Goal: Transaction & Acquisition: Purchase product/service

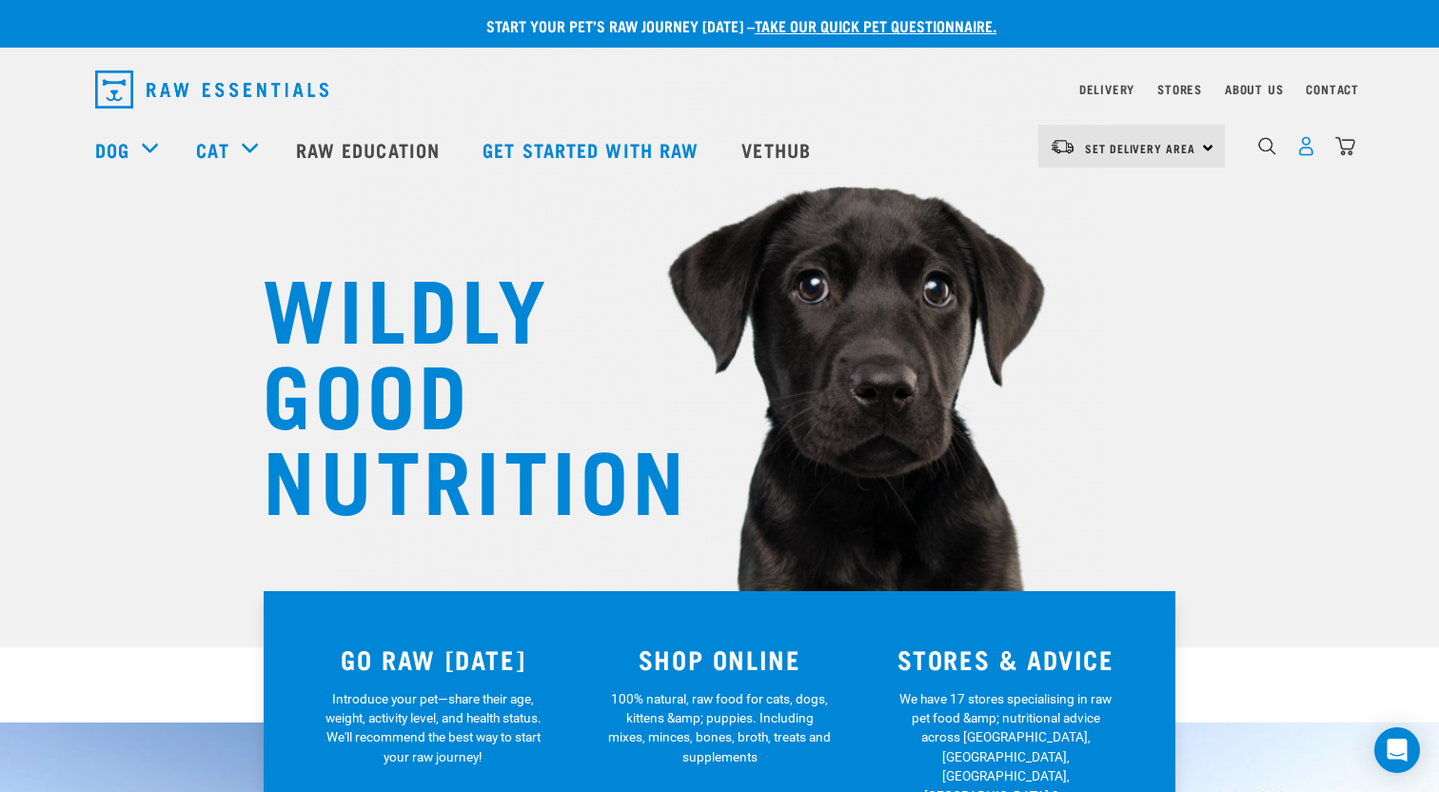
click at [1305, 156] on img "dropdown navigation" at bounding box center [1306, 146] width 20 height 20
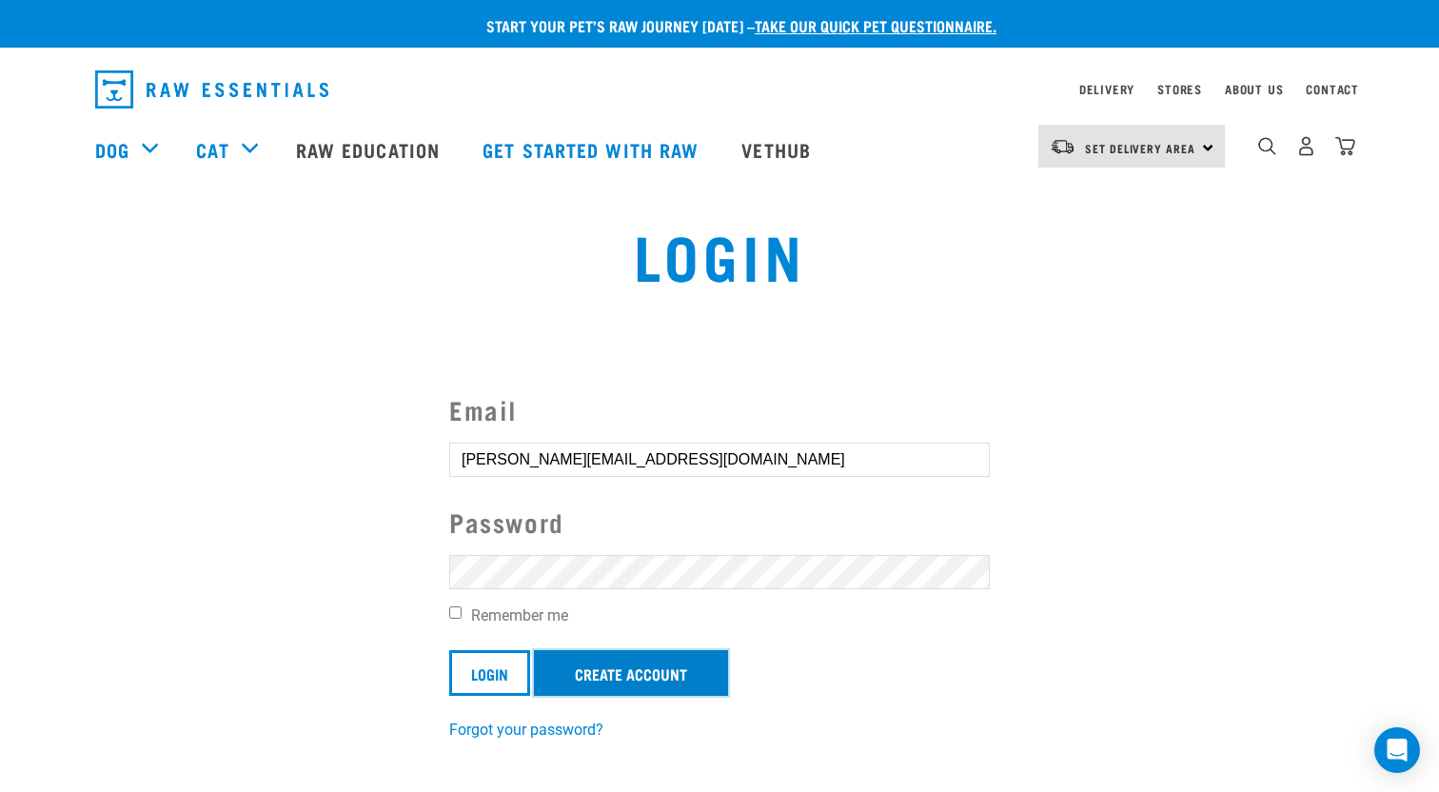
click at [639, 687] on link "Create Account" at bounding box center [631, 673] width 194 height 46
click at [529, 683] on input "Login" at bounding box center [489, 673] width 81 height 46
click at [503, 685] on input "Login" at bounding box center [489, 673] width 81 height 46
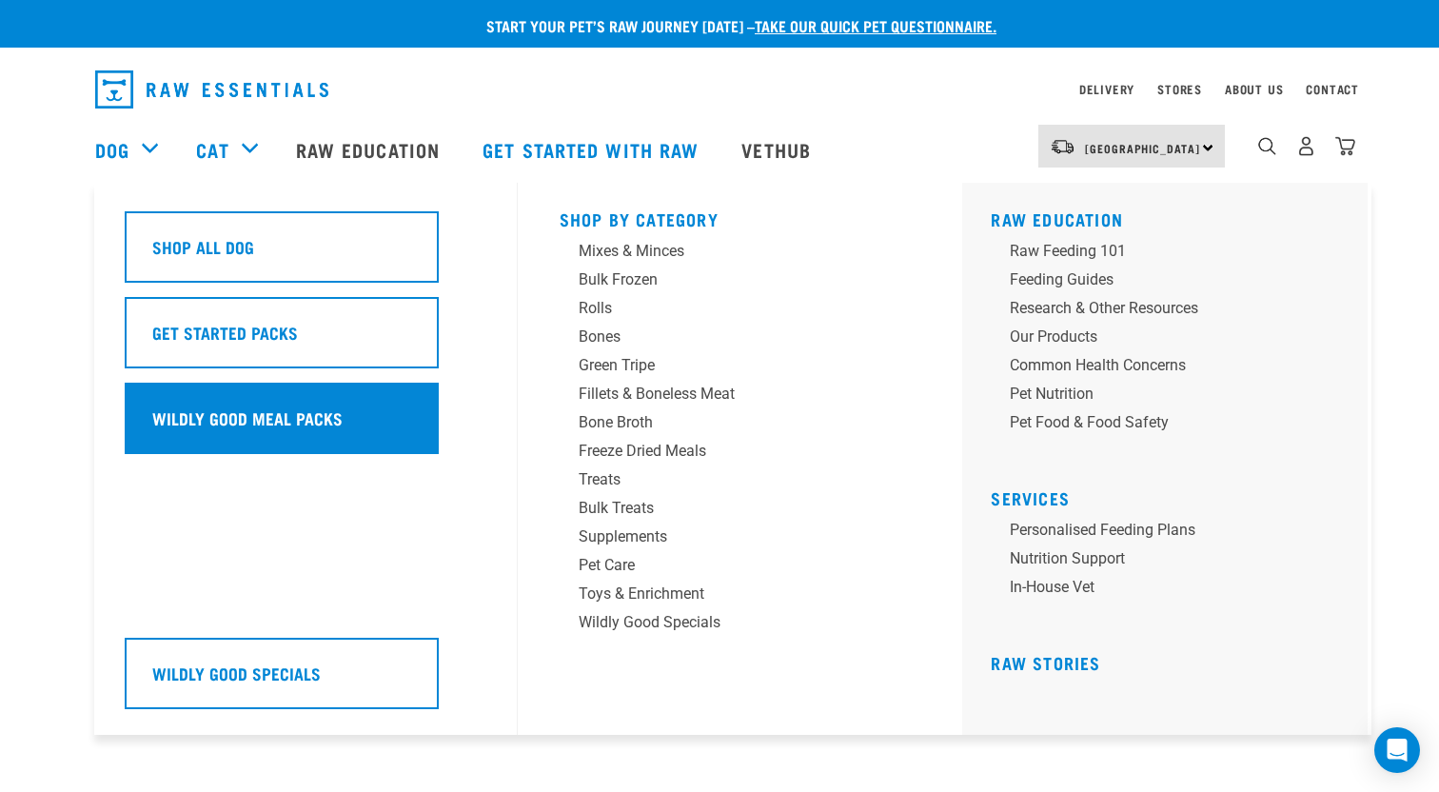
click at [257, 420] on h5 "Wildly Good Meal Packs" at bounding box center [247, 418] width 190 height 25
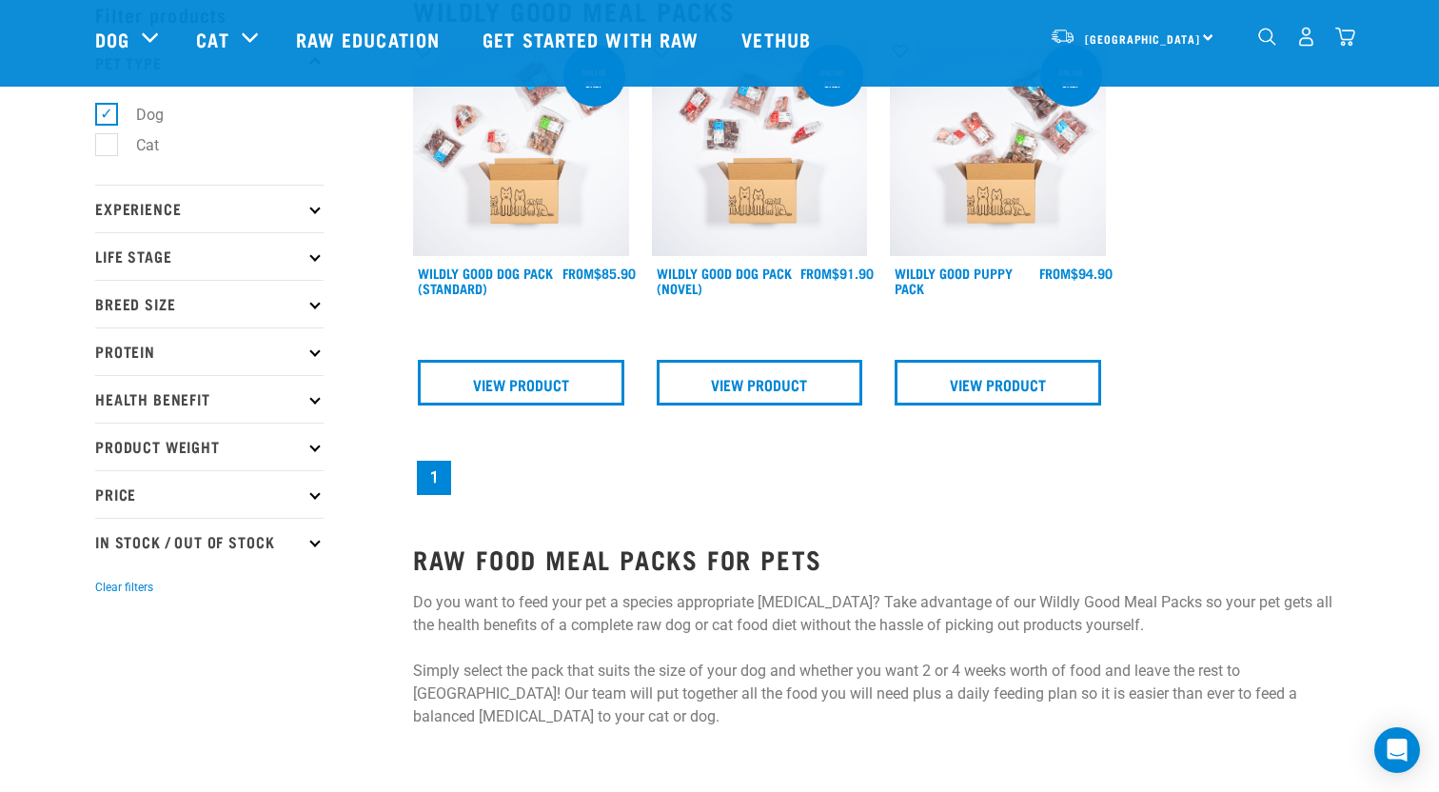
scroll to position [110, 0]
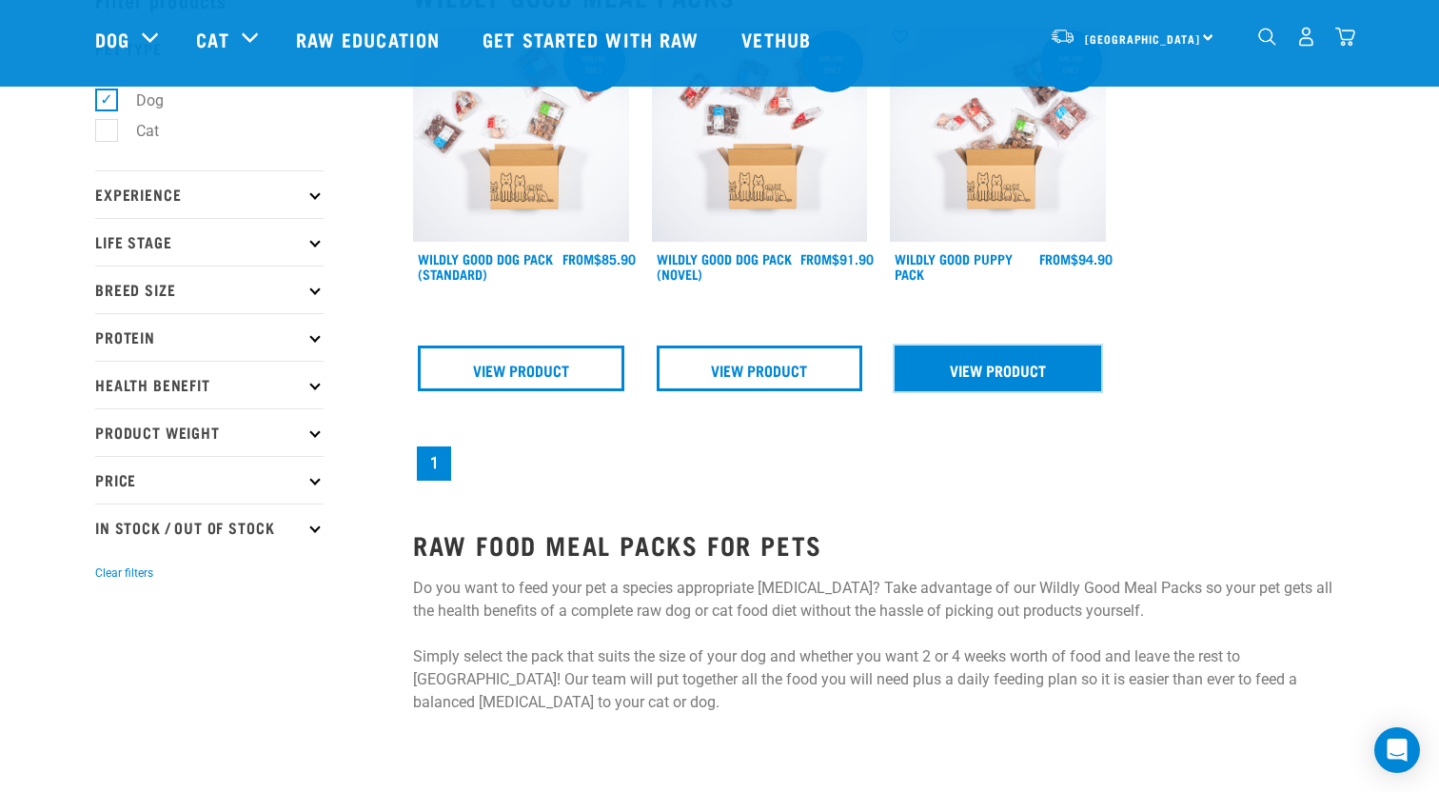
click at [1014, 364] on link "View Product" at bounding box center [998, 369] width 207 height 46
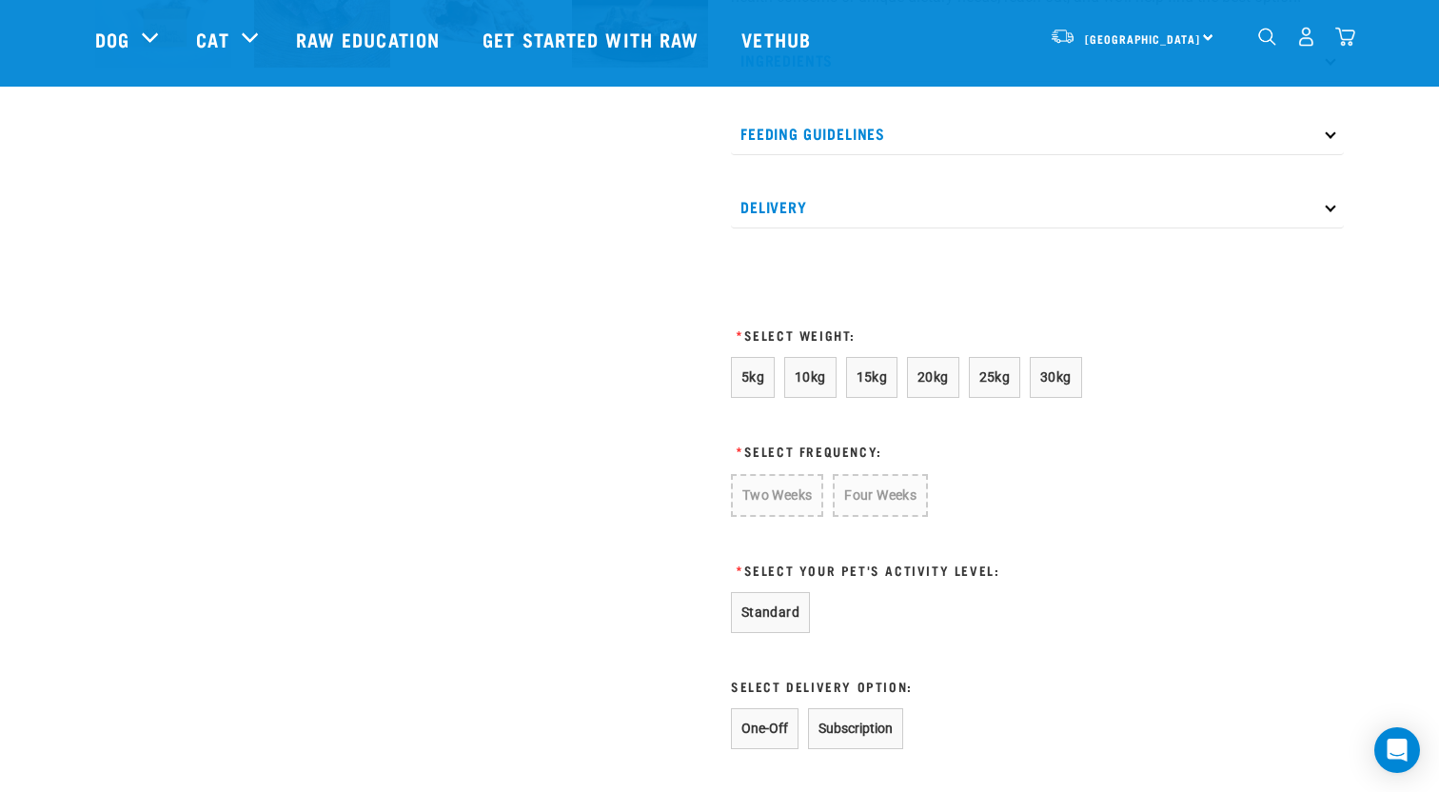
scroll to position [892, 0]
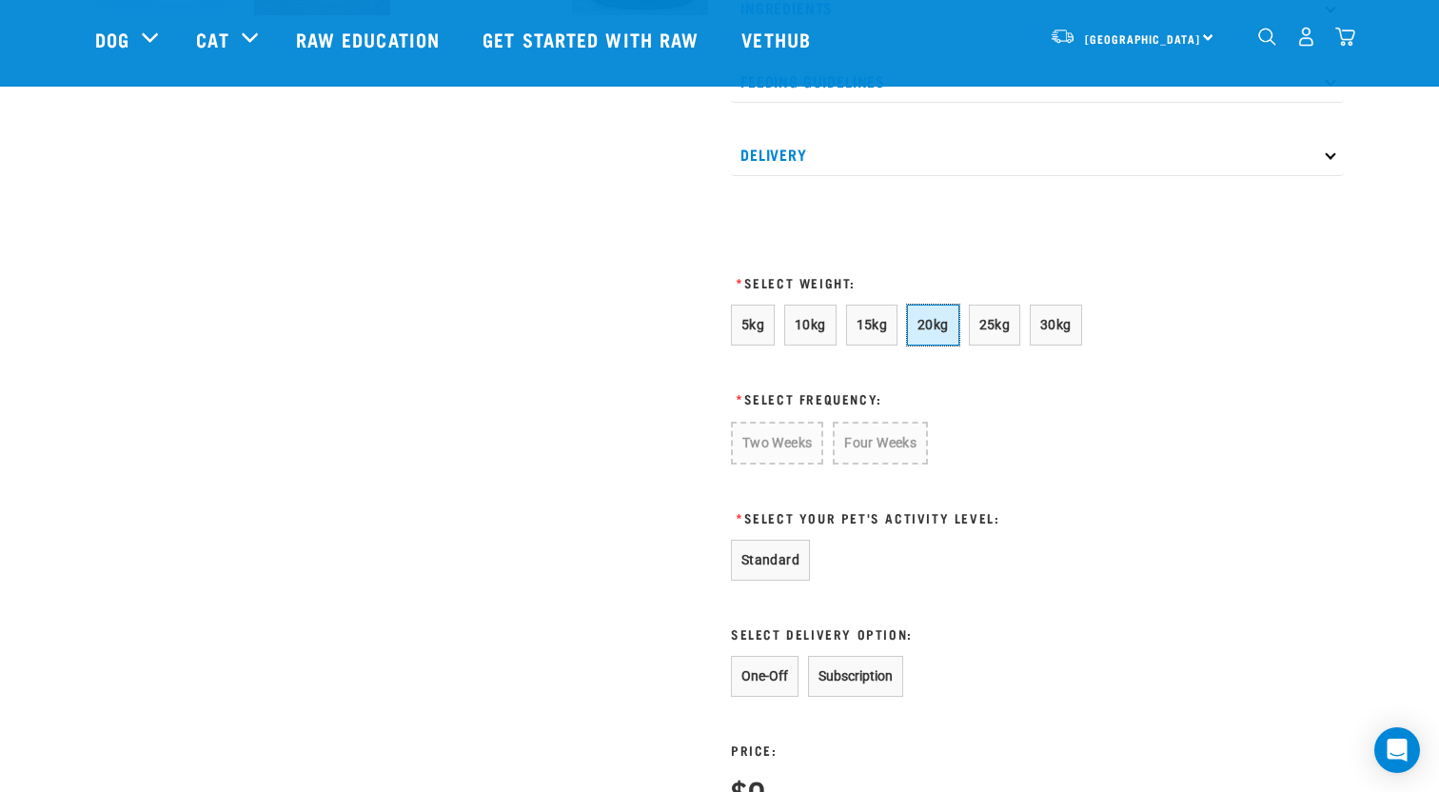
click at [941, 332] on span "20kg" at bounding box center [933, 324] width 31 height 15
click at [782, 463] on button "Two Weeks" at bounding box center [776, 442] width 90 height 41
click at [769, 579] on button "Standard" at bounding box center [770, 558] width 79 height 41
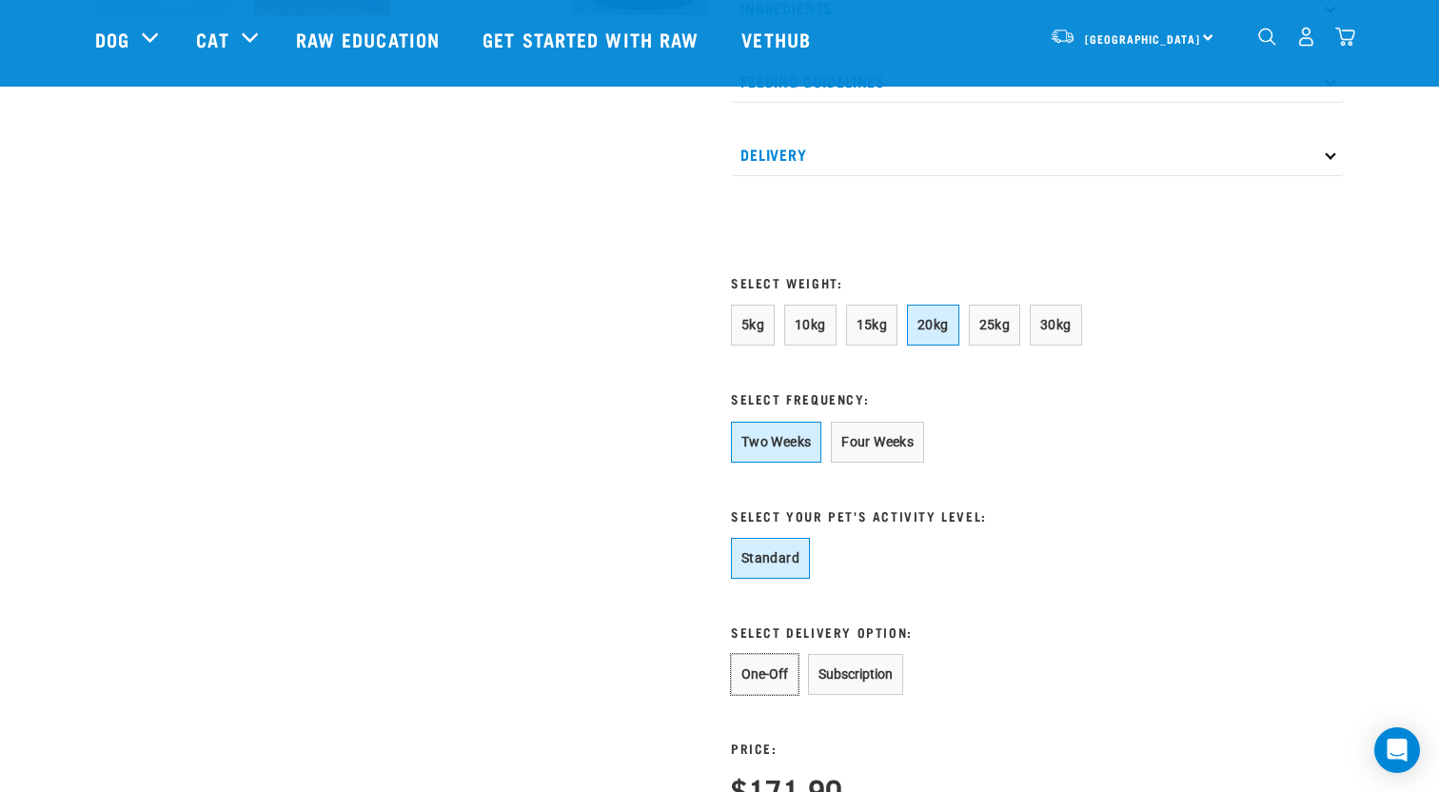
click at [764, 695] on button "One-Off" at bounding box center [765, 674] width 68 height 41
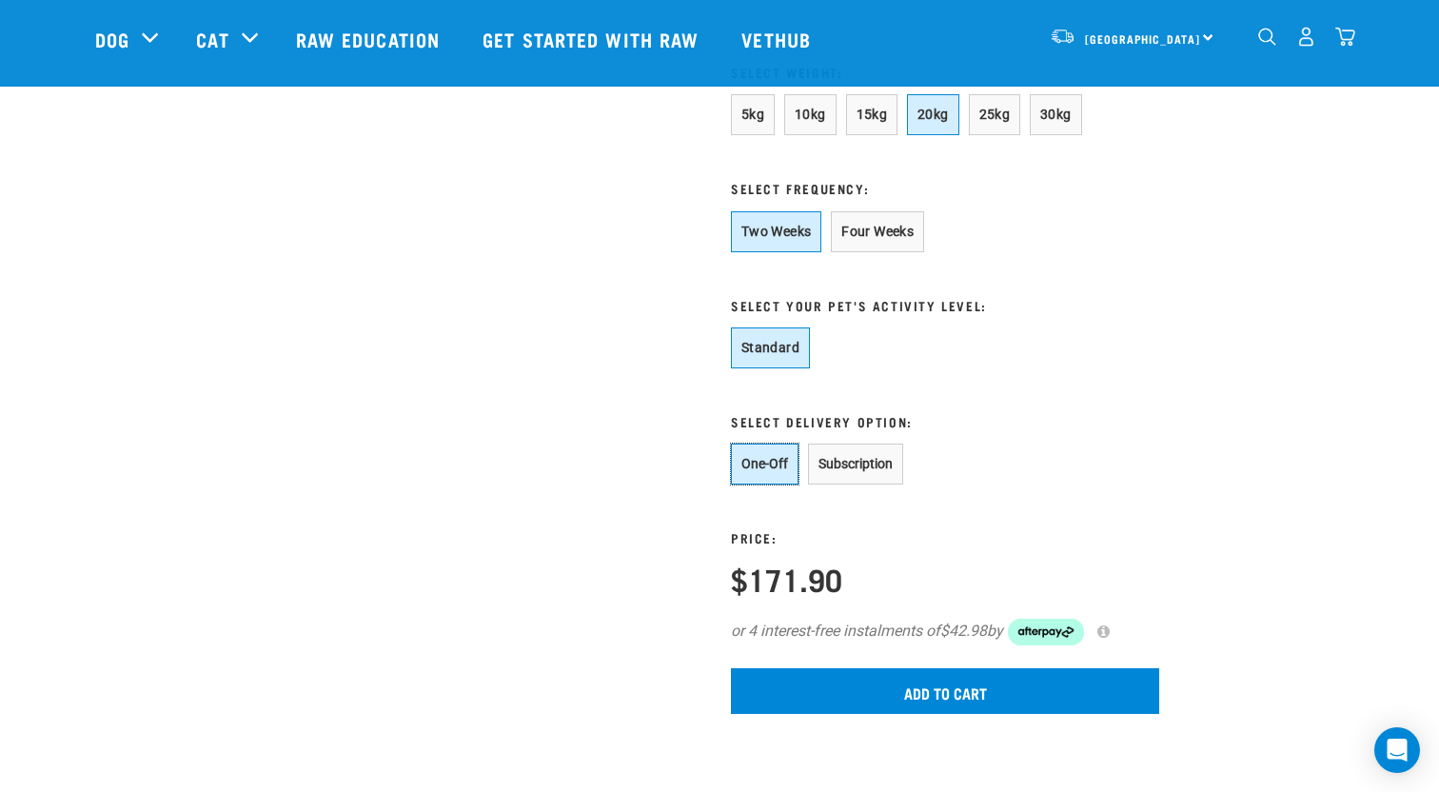
scroll to position [1137, 0]
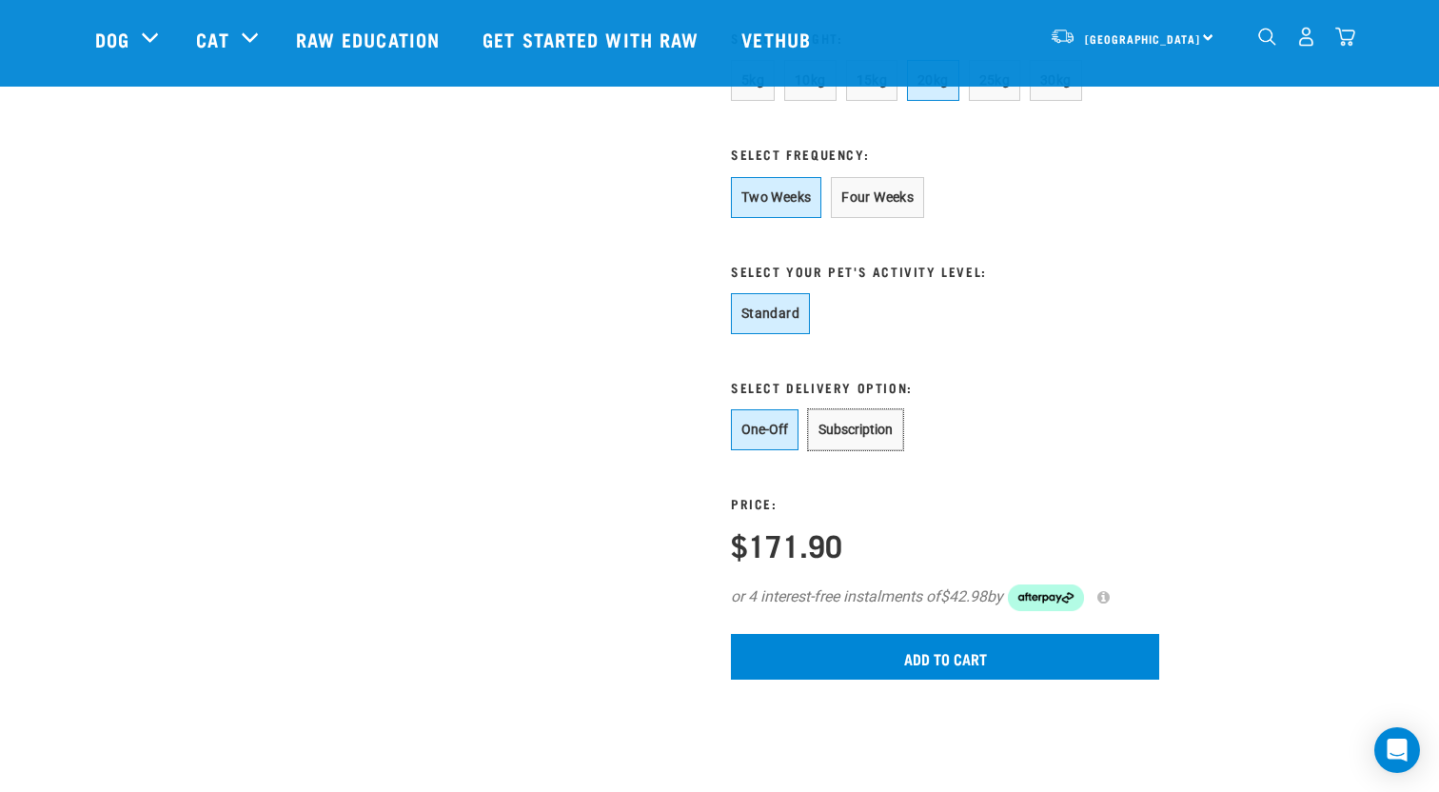
click at [874, 450] on button "Subscription" at bounding box center [855, 429] width 95 height 41
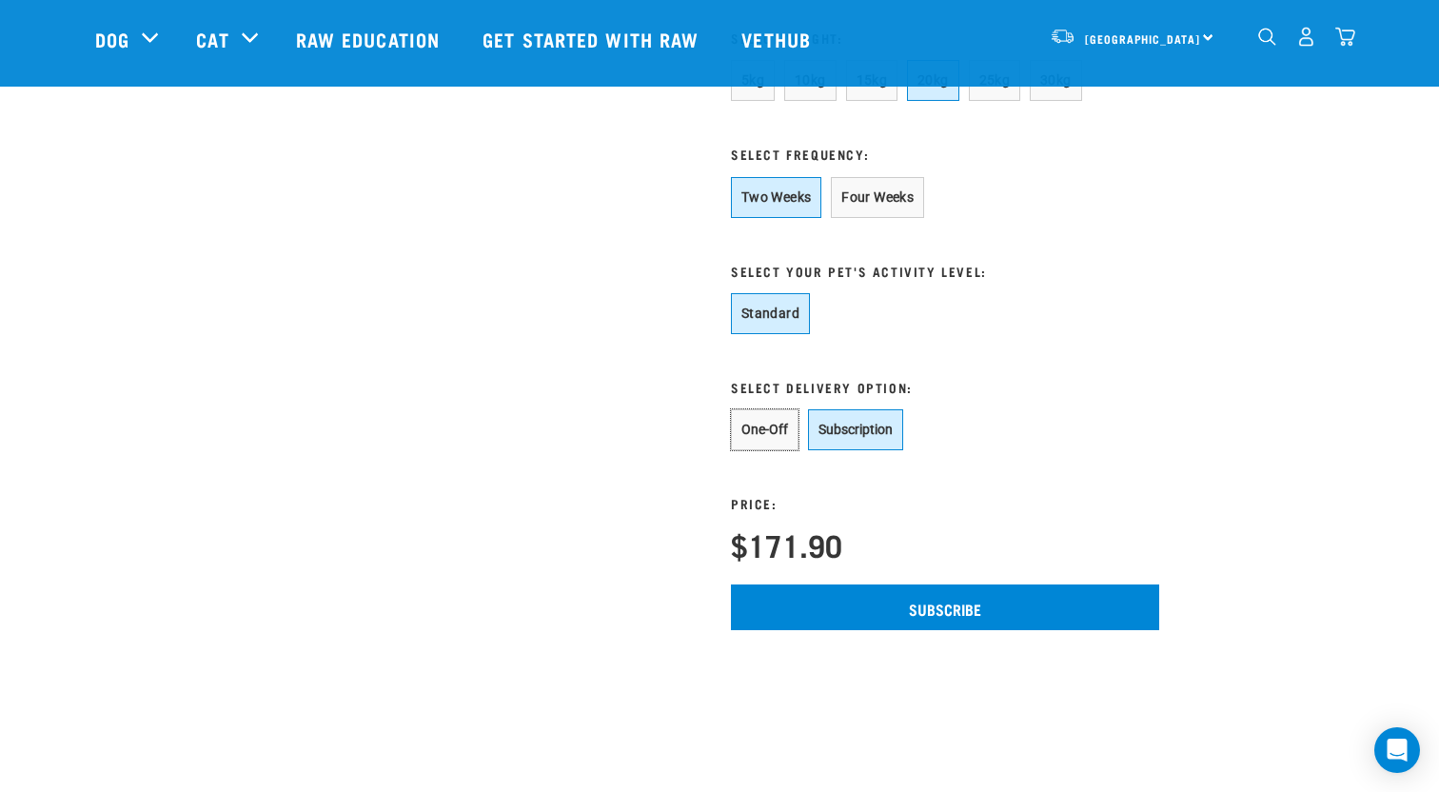
click at [778, 450] on button "One-Off" at bounding box center [765, 429] width 68 height 41
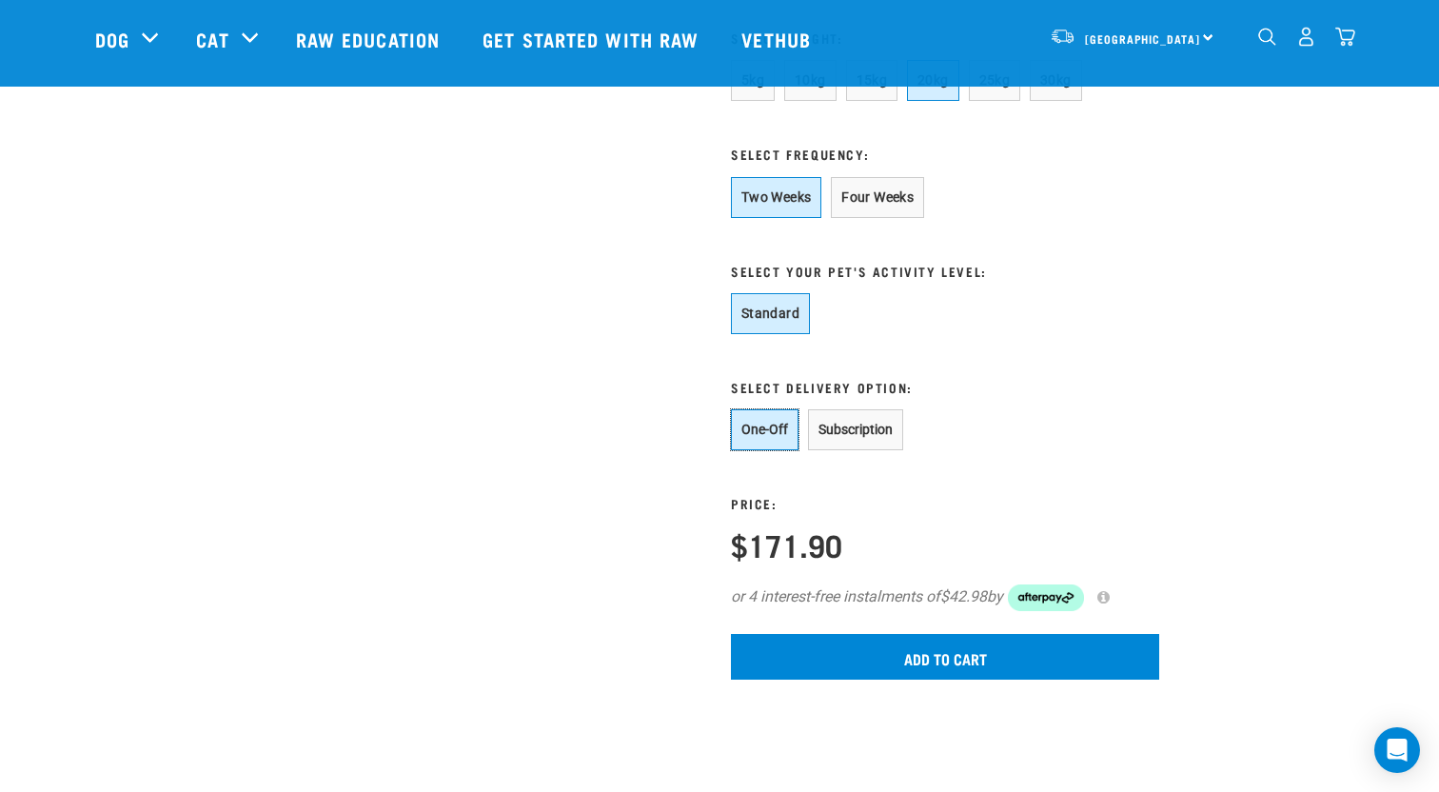
click at [858, 450] on button "Subscription" at bounding box center [855, 429] width 95 height 41
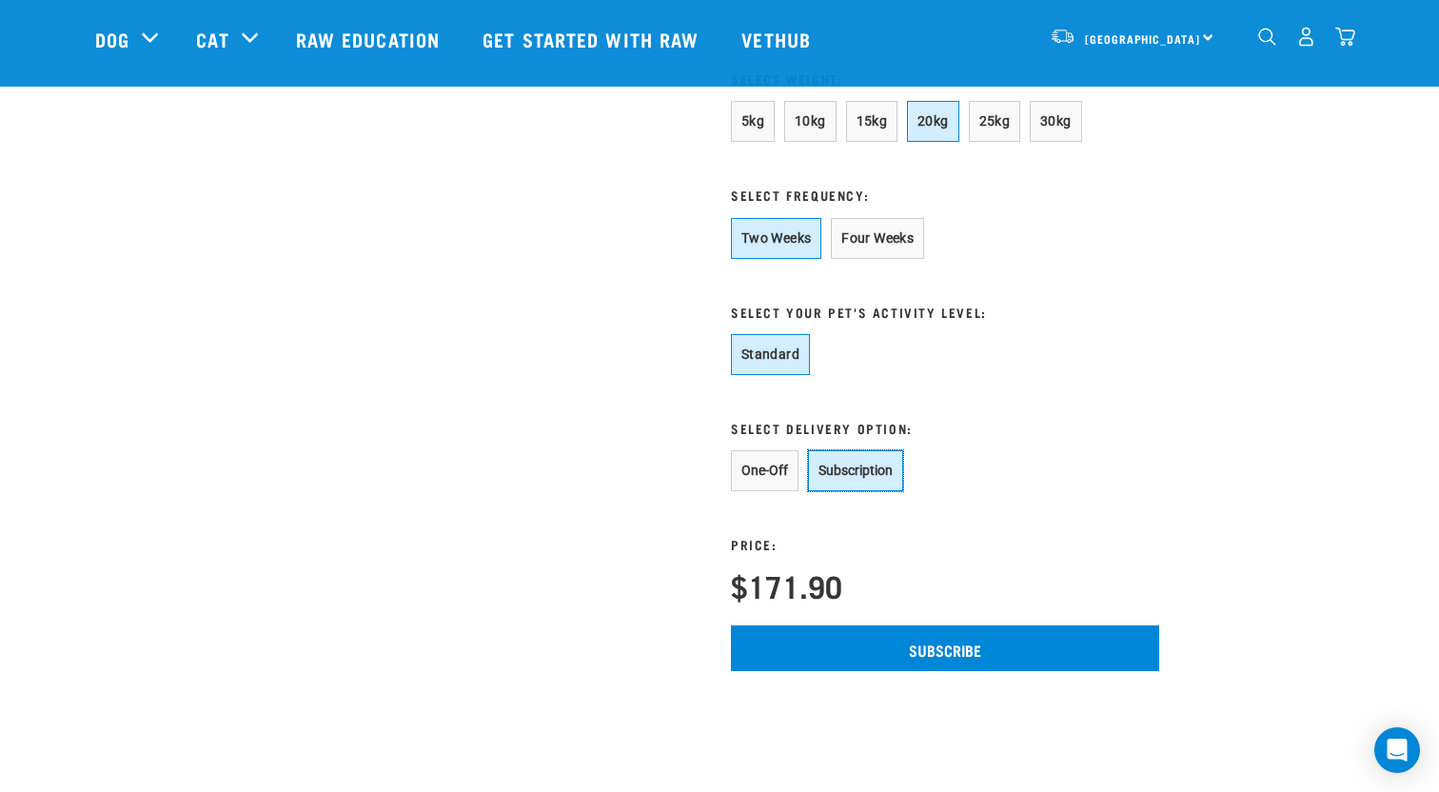
scroll to position [1088, 0]
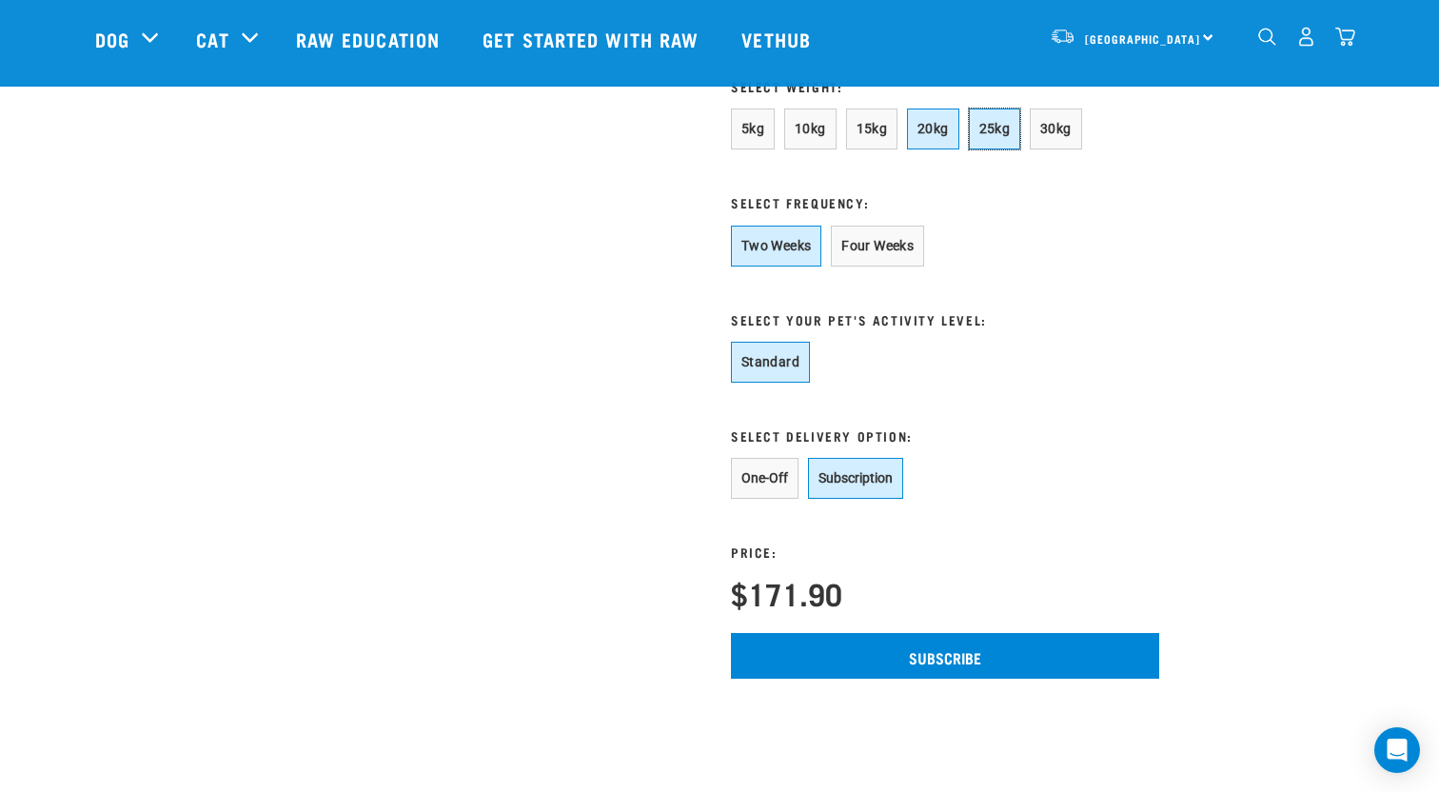
click at [999, 149] on button "25kg" at bounding box center [995, 129] width 52 height 41
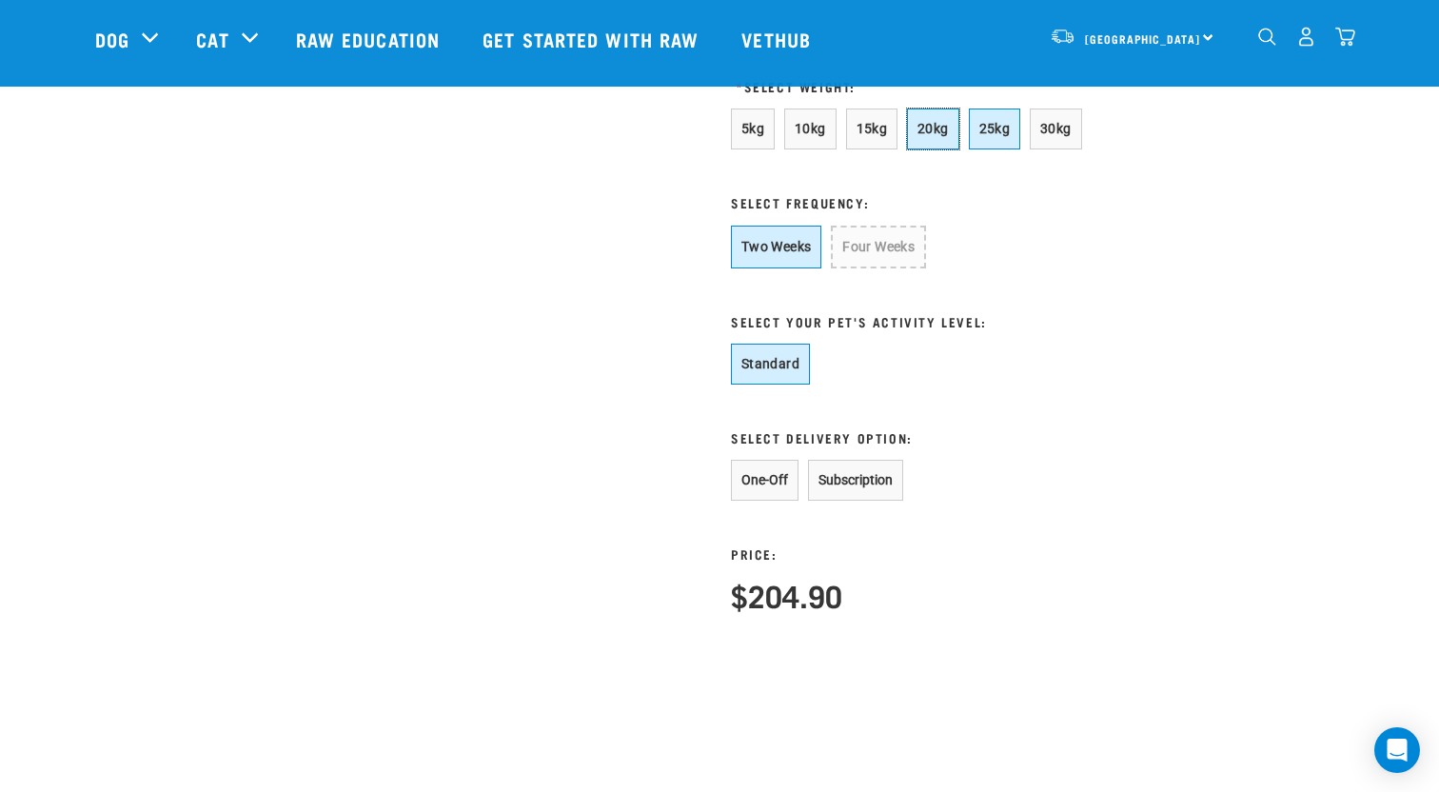
click at [933, 149] on button "20kg" at bounding box center [933, 129] width 52 height 41
click at [857, 499] on button "Subscription" at bounding box center [855, 478] width 95 height 41
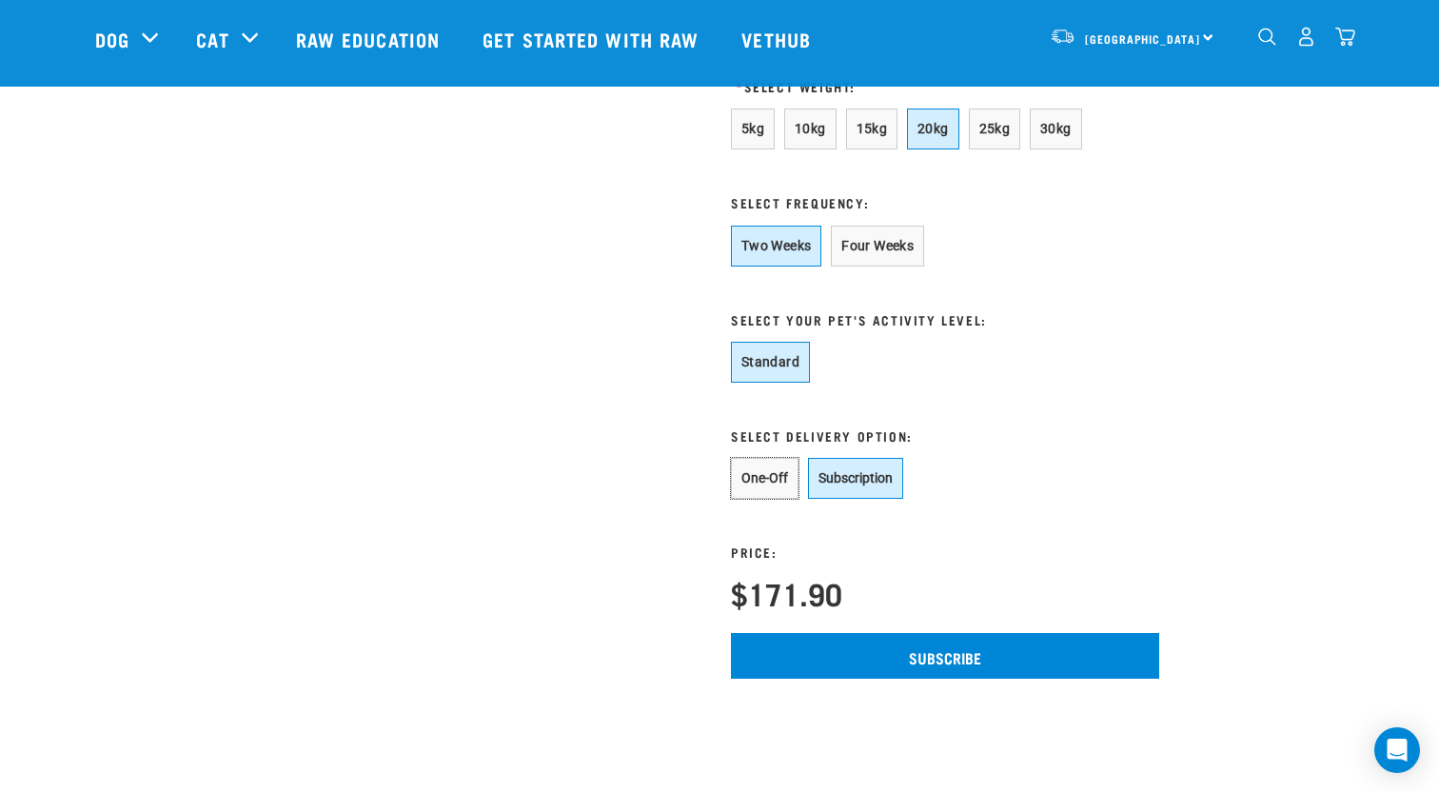
click at [783, 499] on button "One-Off" at bounding box center [765, 478] width 68 height 41
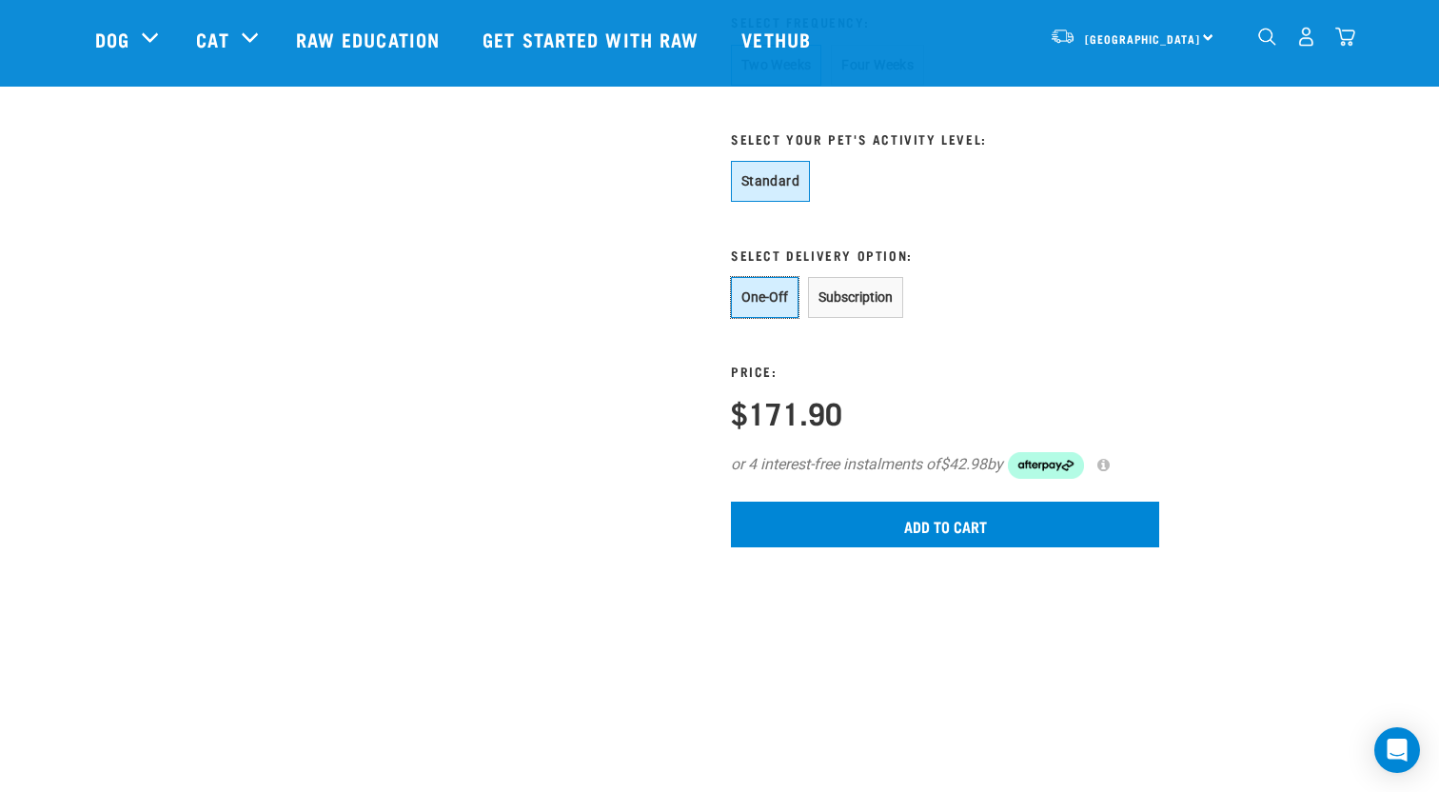
scroll to position [1280, 0]
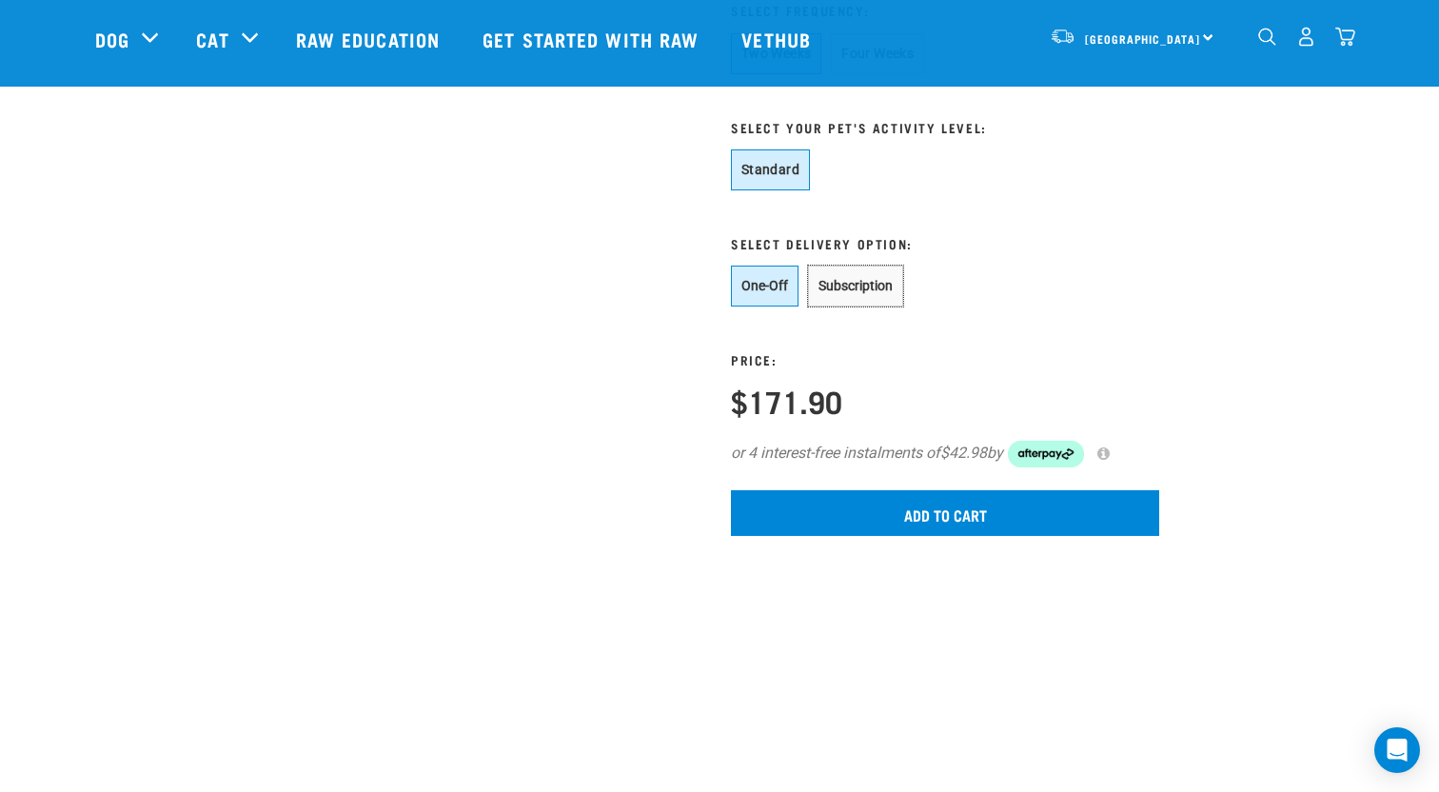
click at [847, 307] on button "Subscription" at bounding box center [855, 286] width 95 height 41
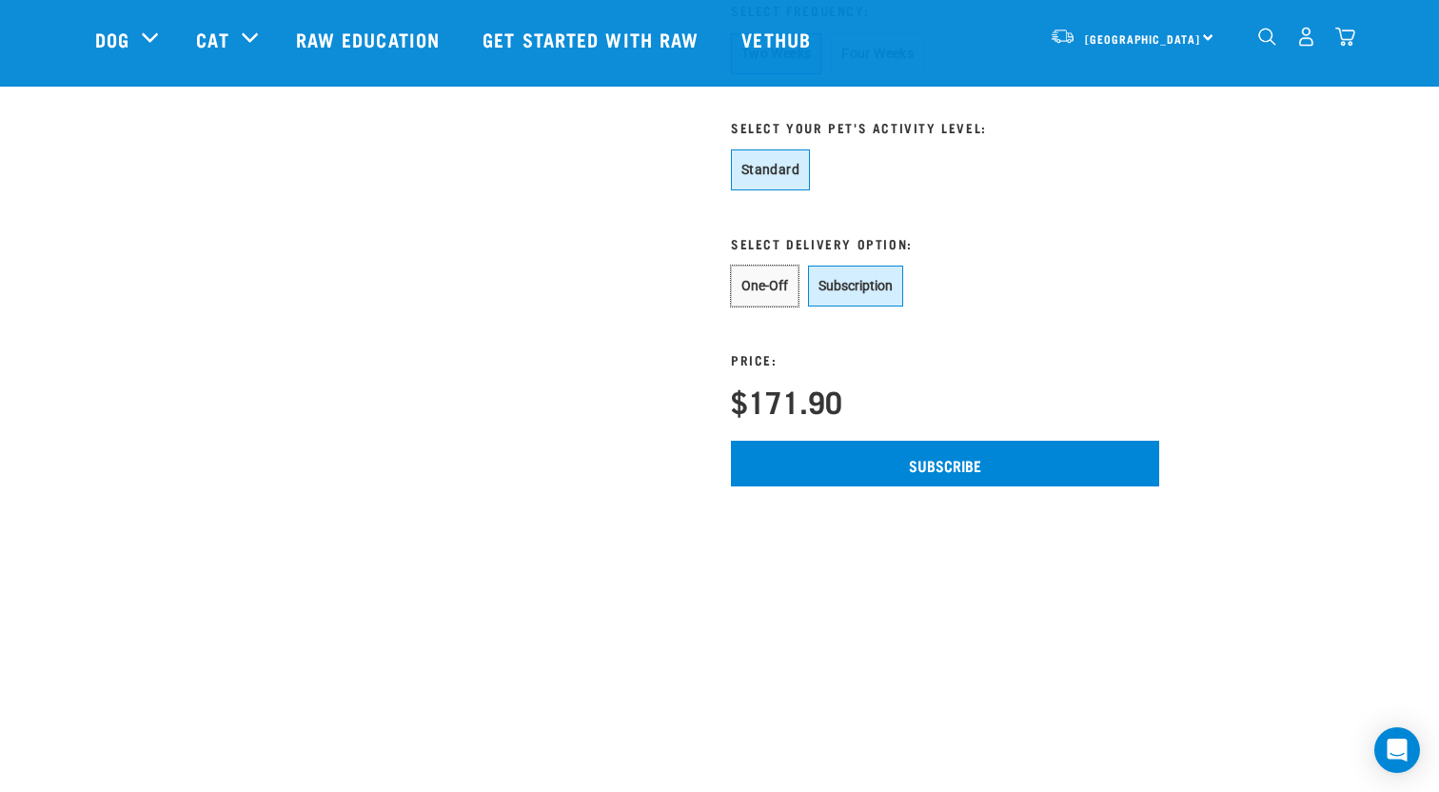
click at [770, 307] on button "One-Off" at bounding box center [765, 286] width 68 height 41
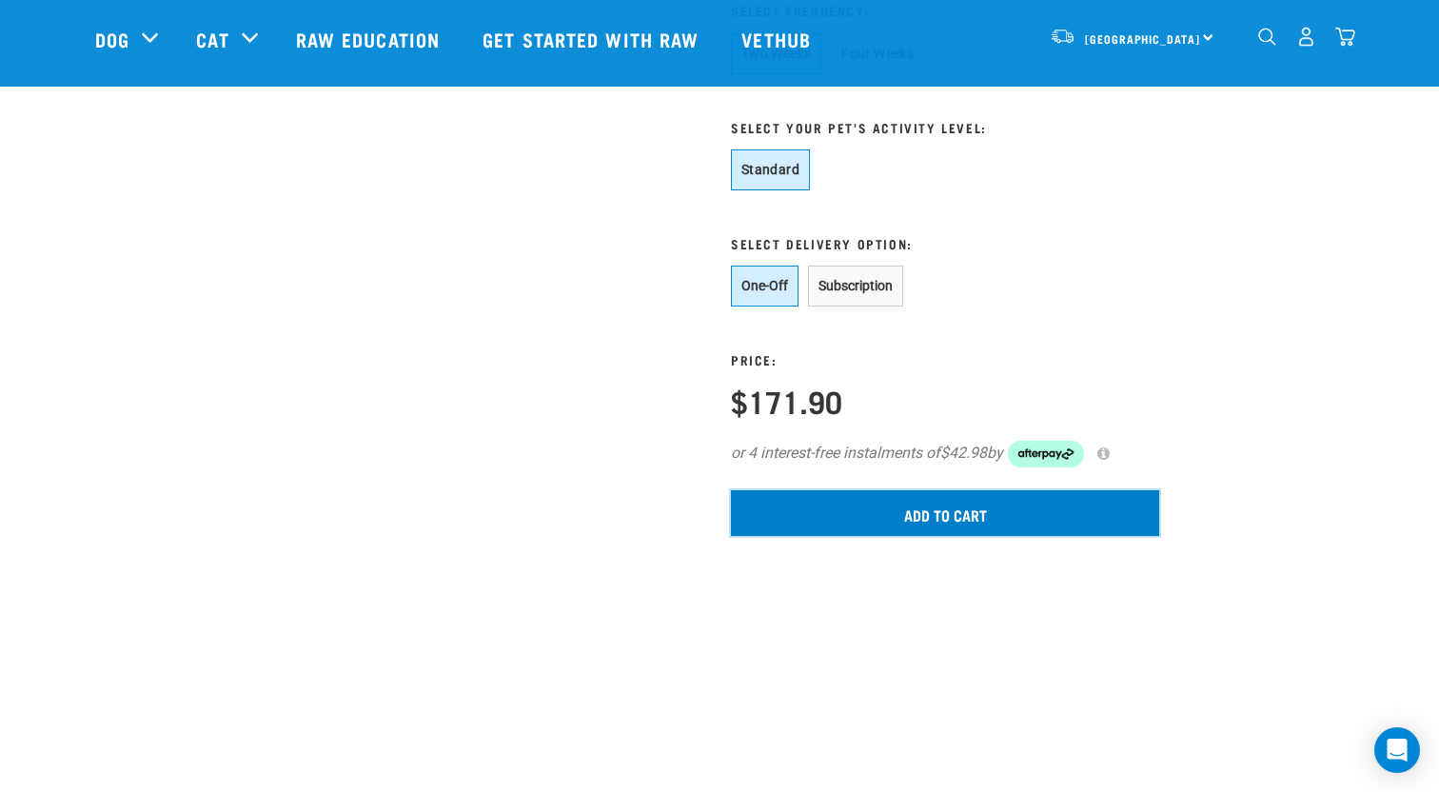
click at [945, 536] on input "Add to cart" at bounding box center [945, 513] width 428 height 46
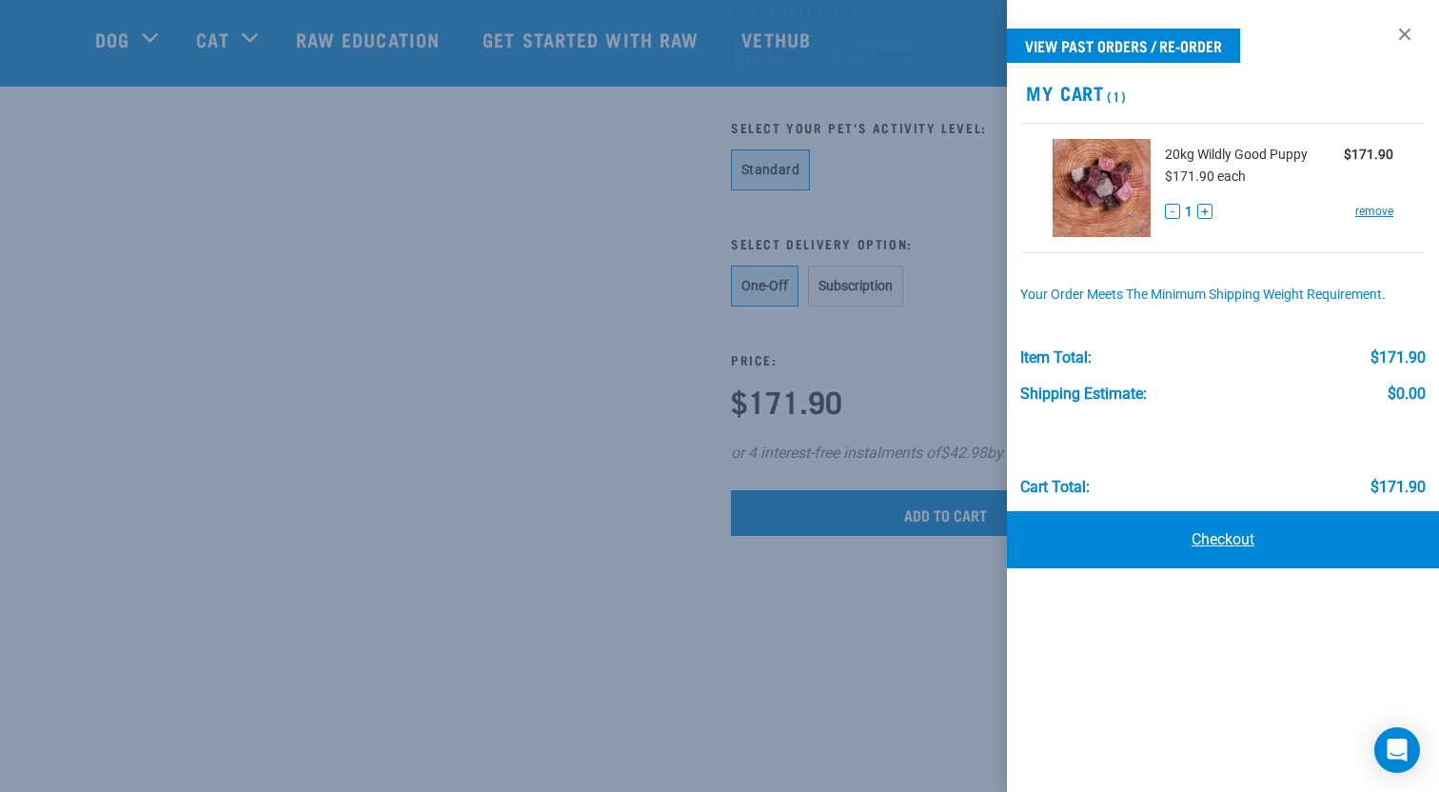
click at [1237, 548] on link "Checkout" at bounding box center [1223, 539] width 432 height 57
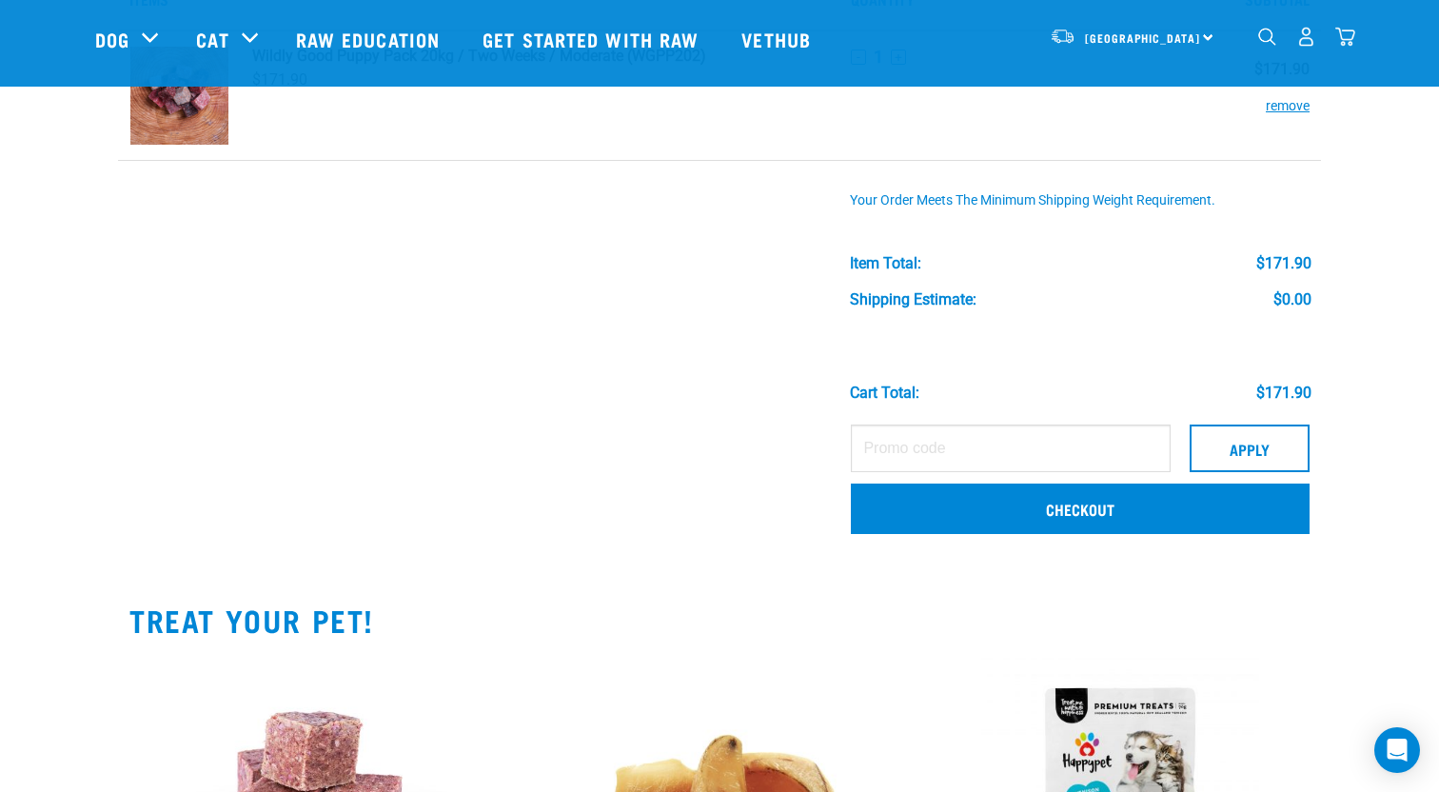
scroll to position [152, 0]
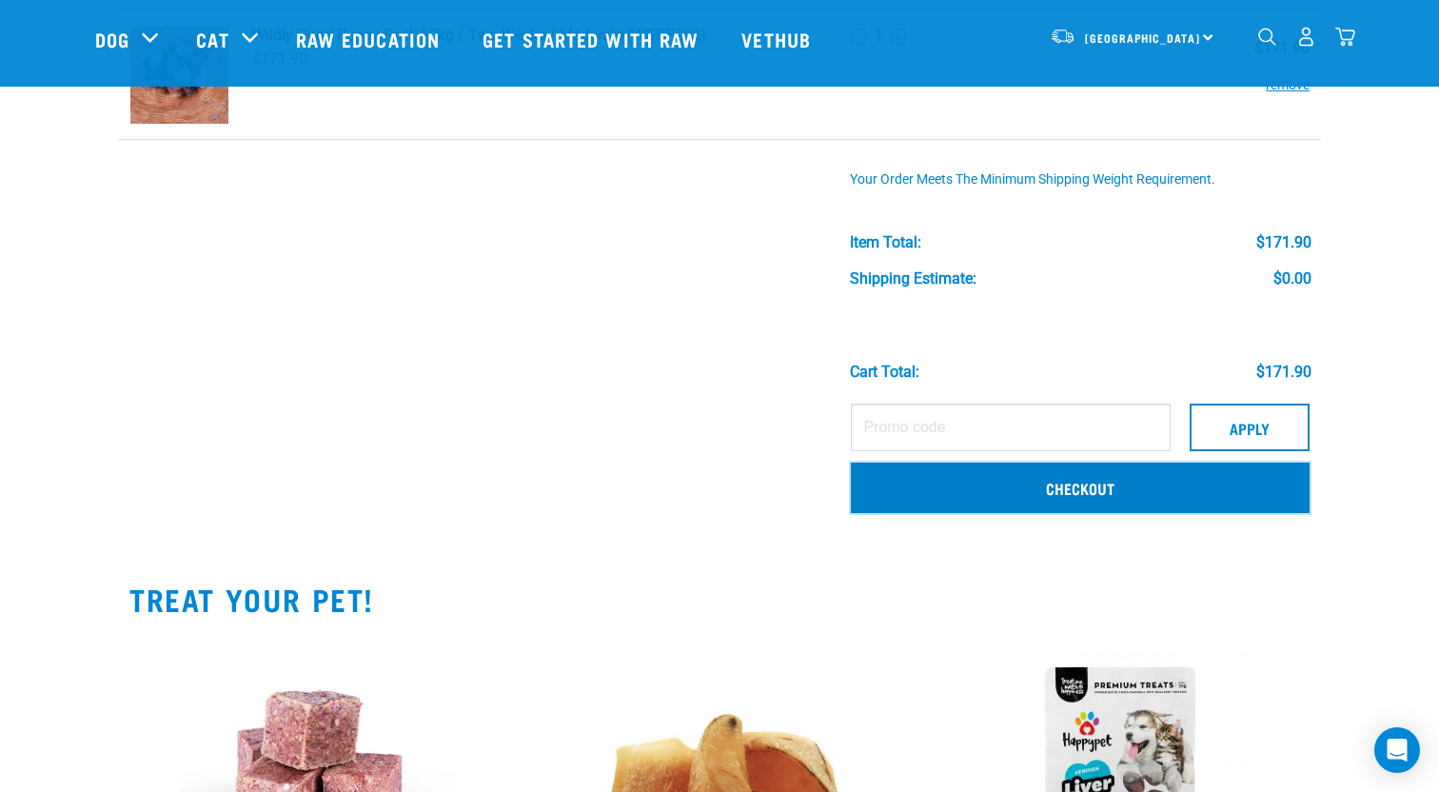
click at [1074, 485] on link "Checkout" at bounding box center [1080, 487] width 459 height 49
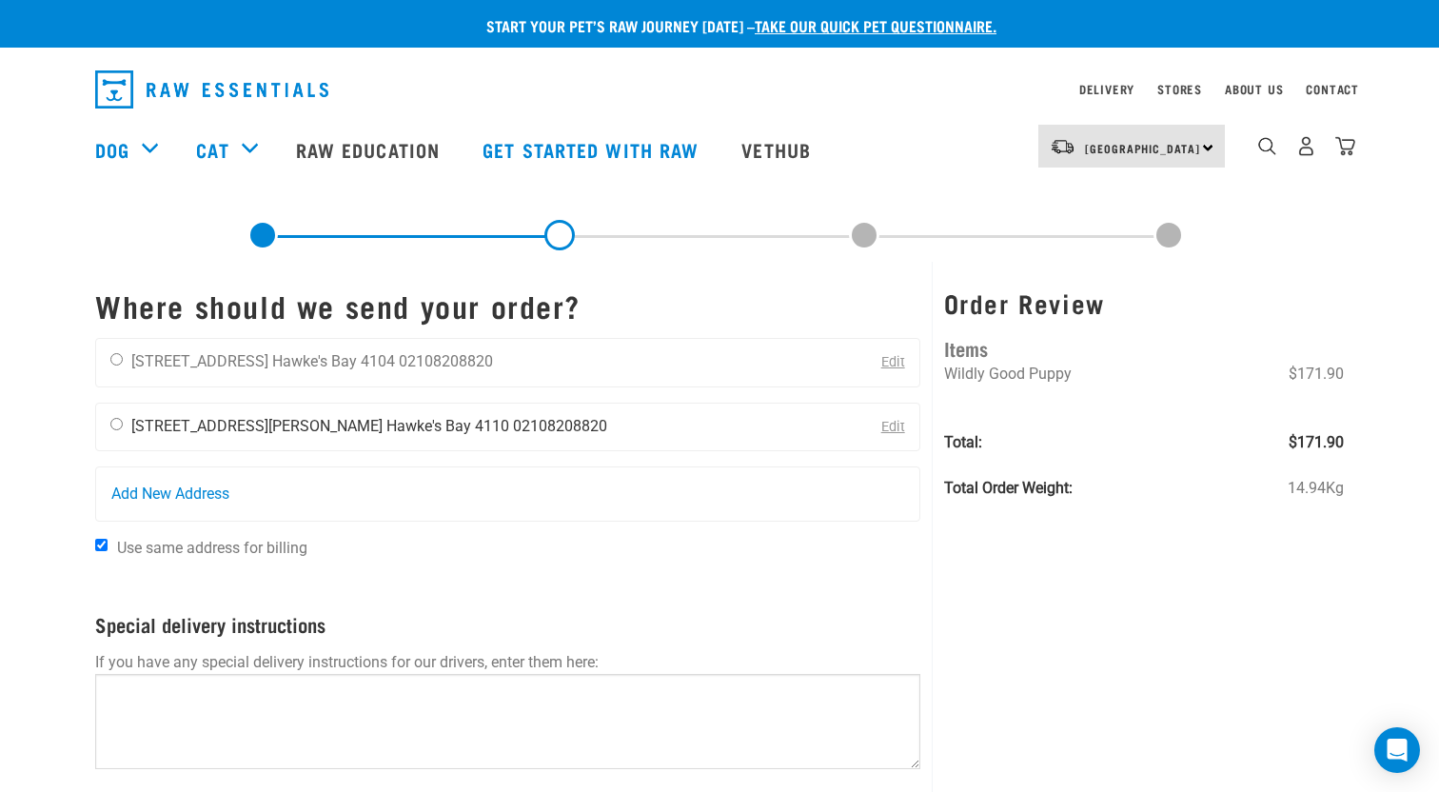
click at [126, 427] on div "Kate Anderson 164 Kennedy Road Hawke's Bay 4110 02108208820" at bounding box center [358, 428] width 525 height 48
click at [120, 427] on input "radio" at bounding box center [116, 424] width 12 height 12
radio input "true"
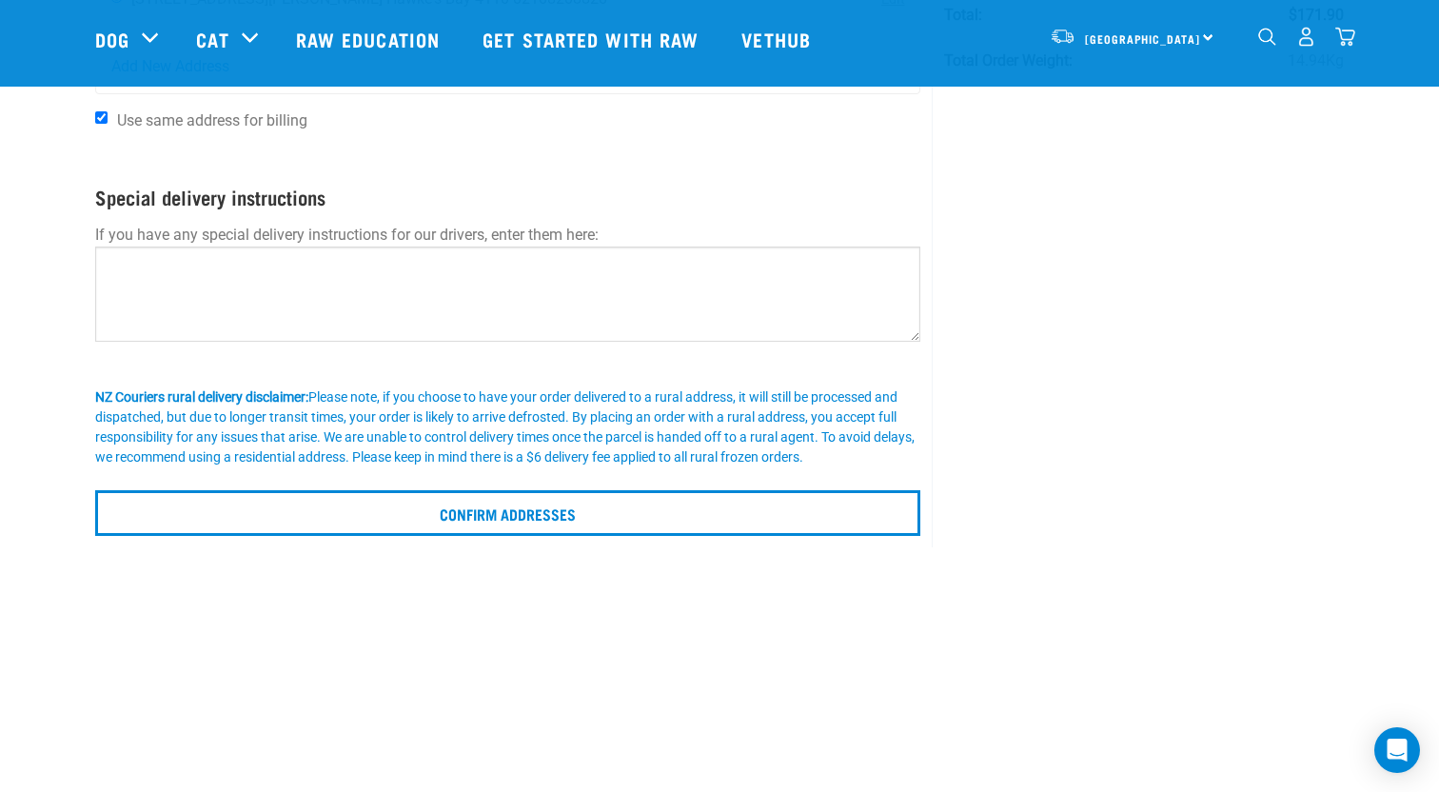
scroll to position [290, 0]
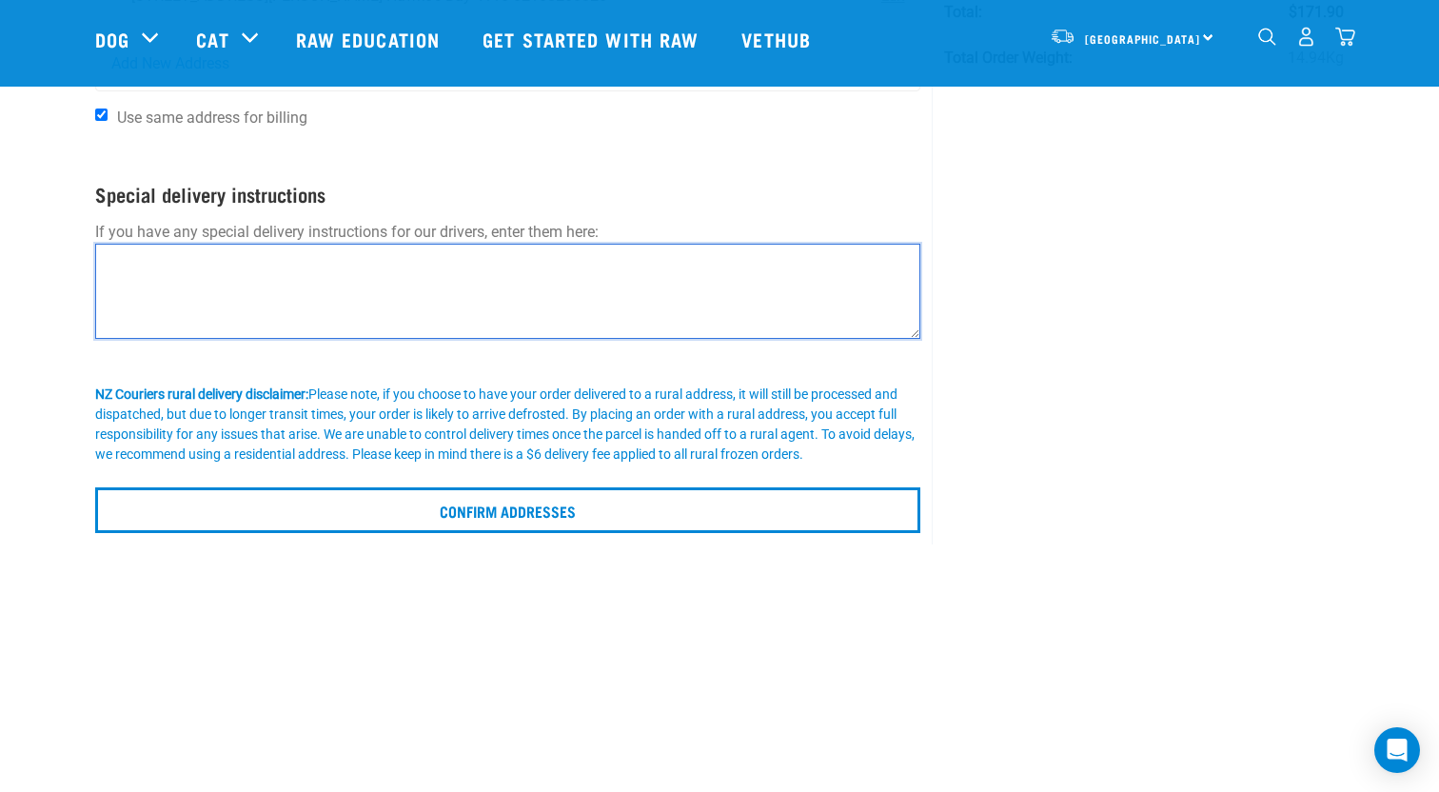
click at [348, 311] on textarea at bounding box center [507, 291] width 825 height 95
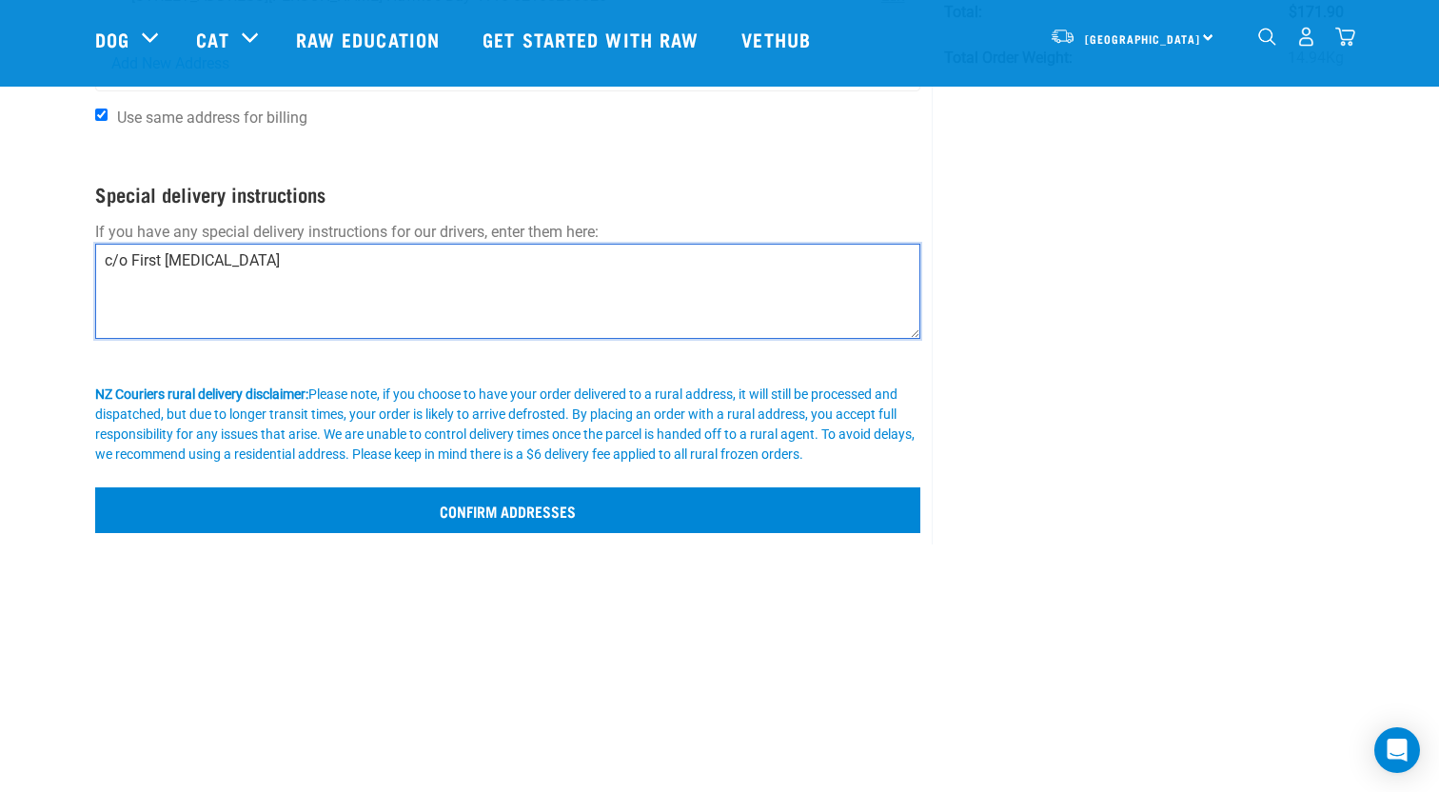
type textarea "c/o First Chiropractic"
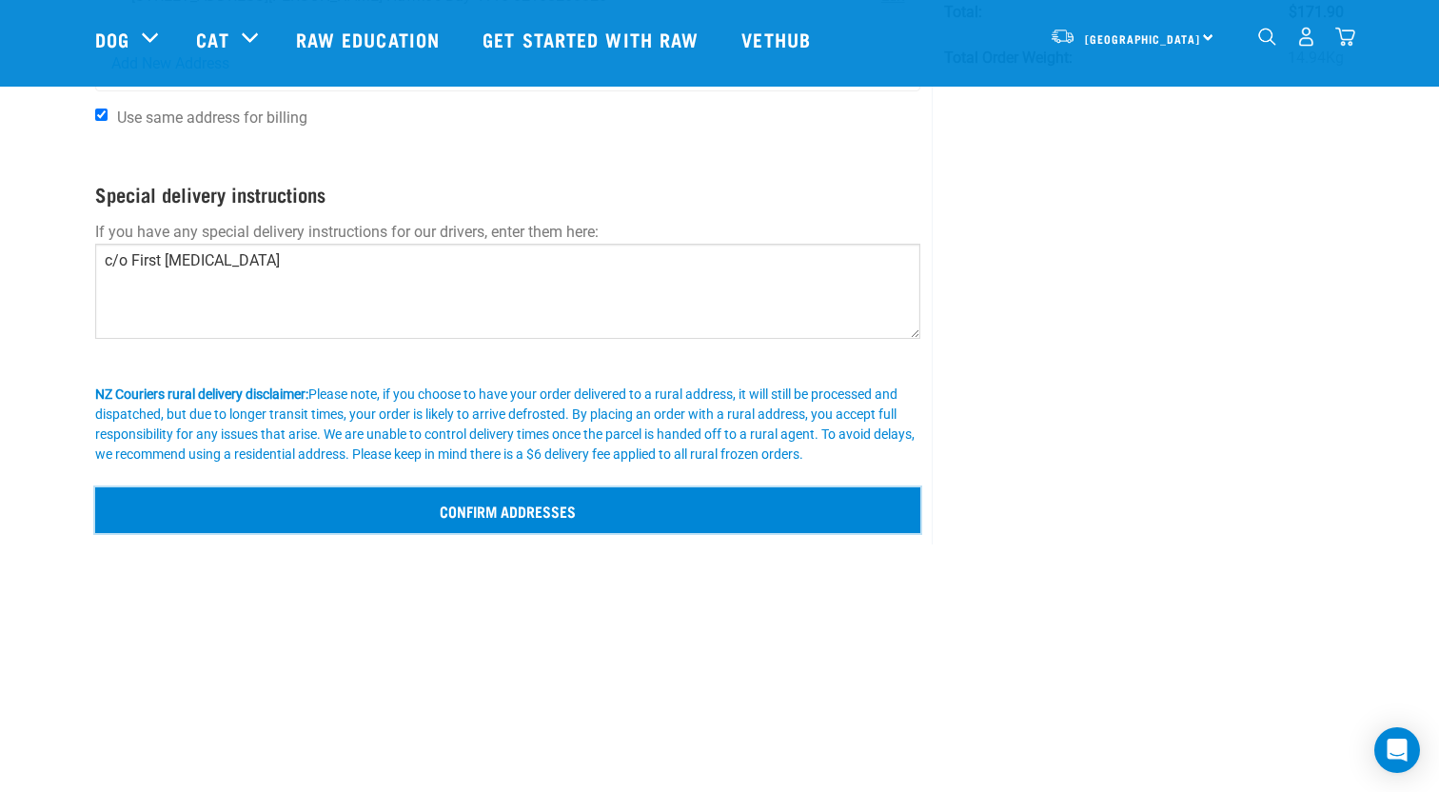
click at [501, 524] on input "Confirm addresses" at bounding box center [507, 510] width 825 height 46
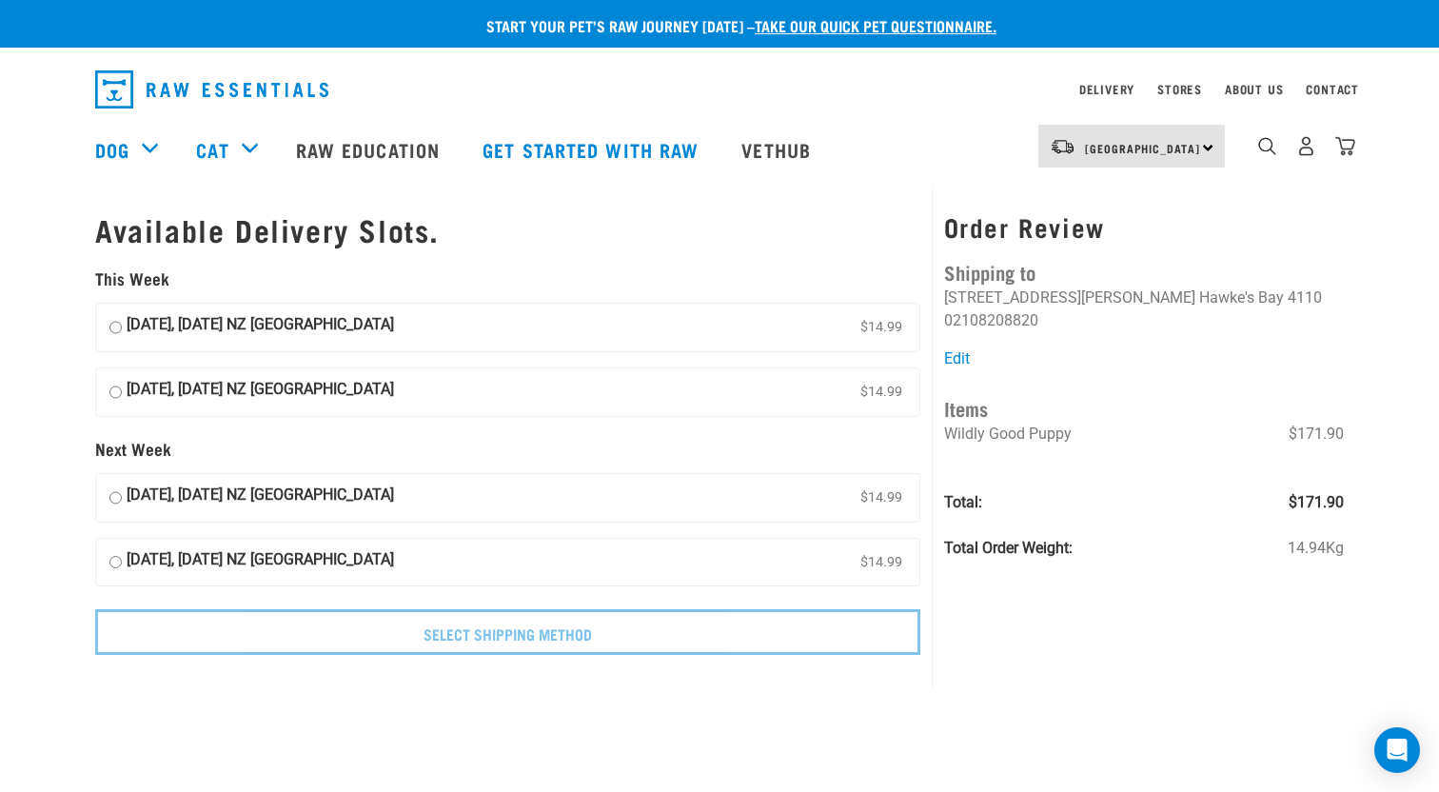
click at [120, 329] on input "[DATE], [DATE] NZ [GEOGRAPHIC_DATA] $14.99" at bounding box center [115, 327] width 12 height 29
radio input "true"
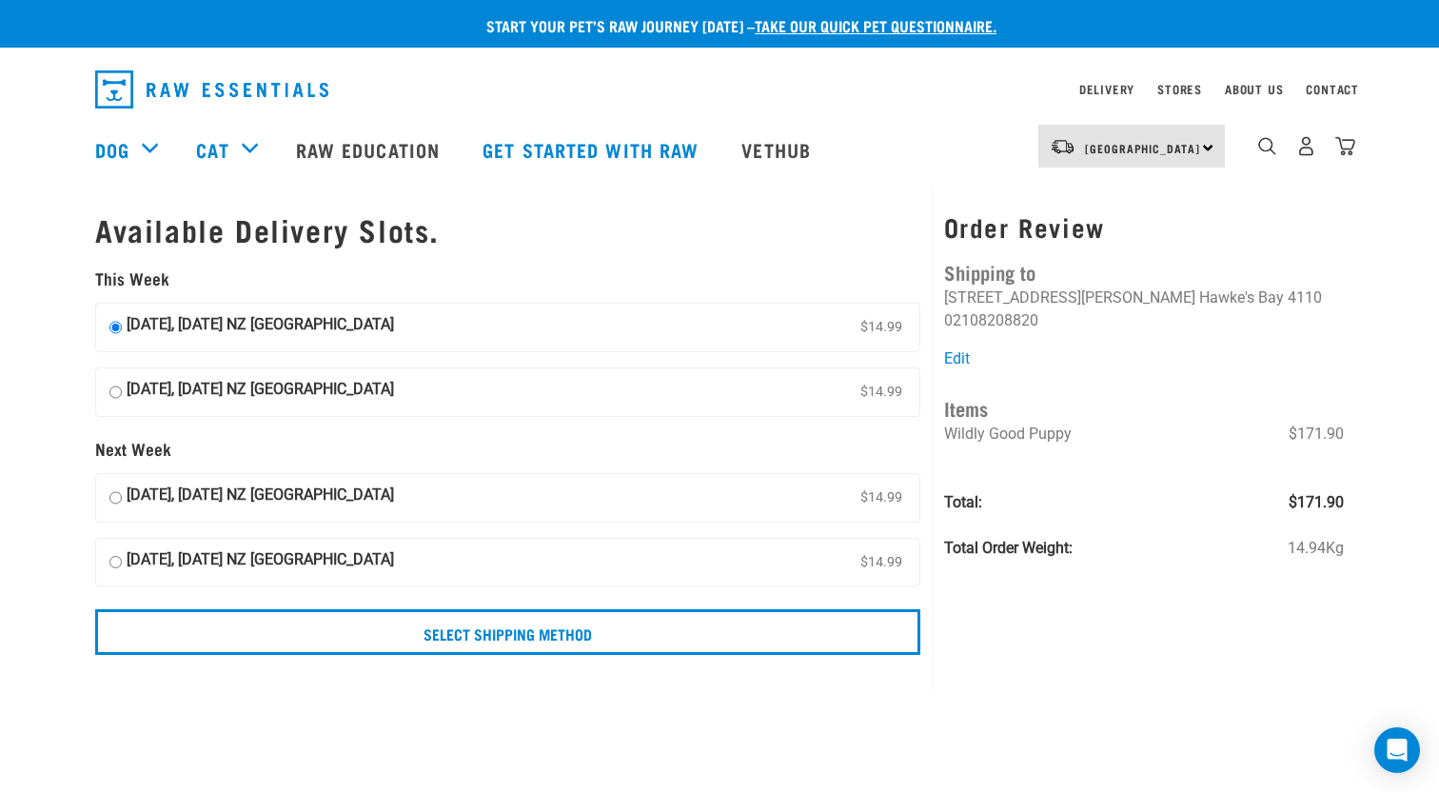
click at [120, 395] on input "[DATE], [DATE] NZ [GEOGRAPHIC_DATA] $14.99" at bounding box center [115, 392] width 12 height 29
radio input "true"
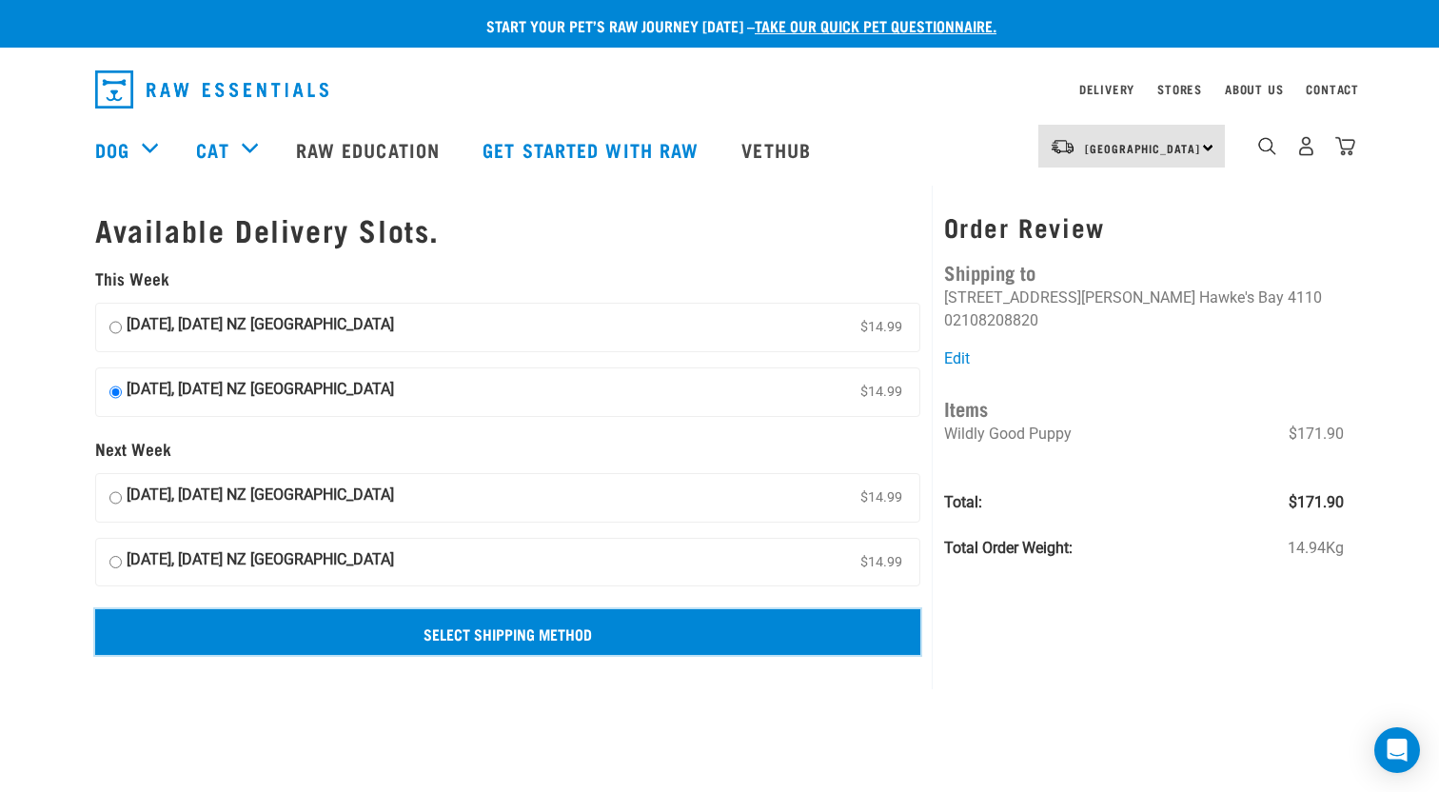
click at [537, 637] on input "Select Shipping Method" at bounding box center [507, 632] width 825 height 46
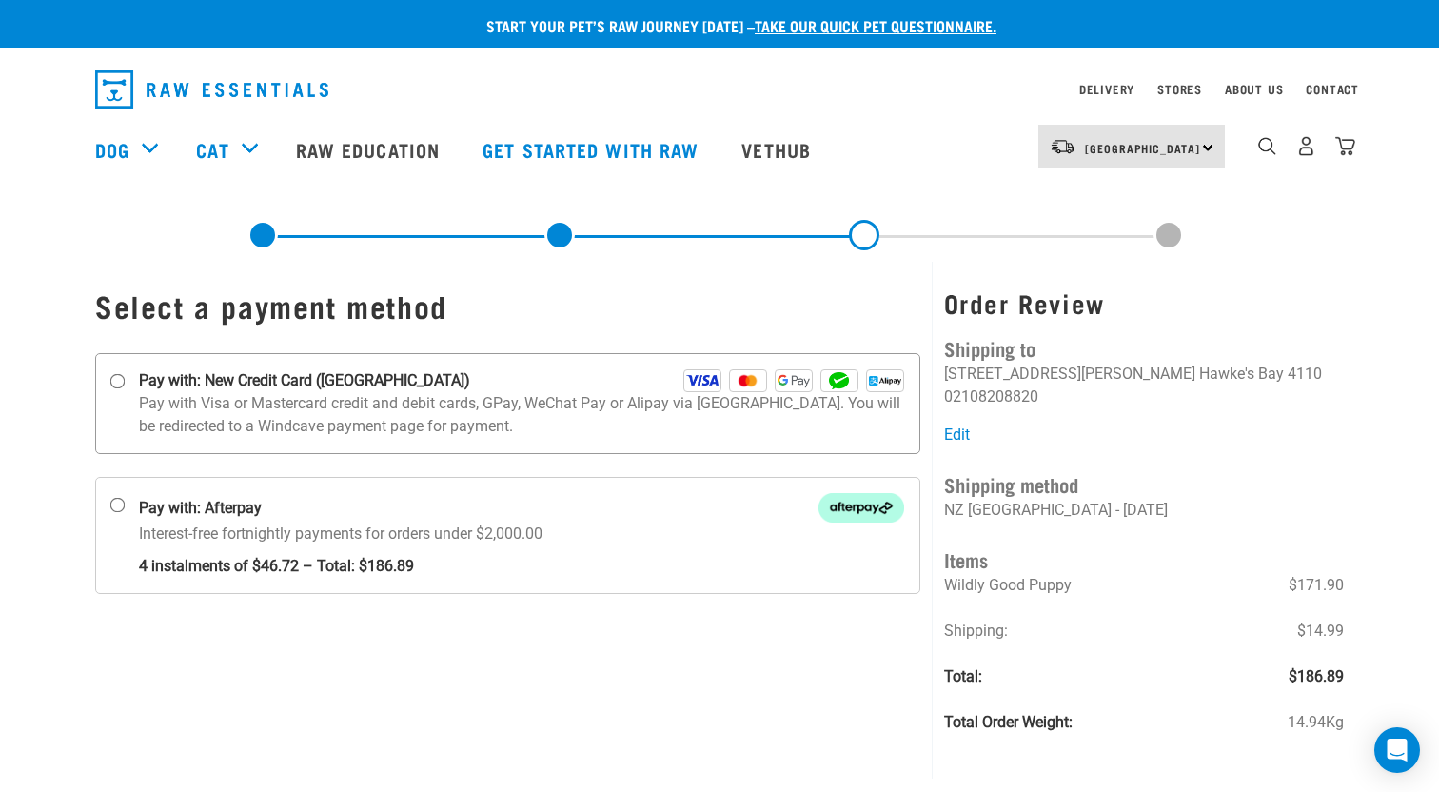
click at [120, 381] on input "Pay with: New Credit Card ([GEOGRAPHIC_DATA])" at bounding box center [117, 381] width 15 height 15
radio input "true"
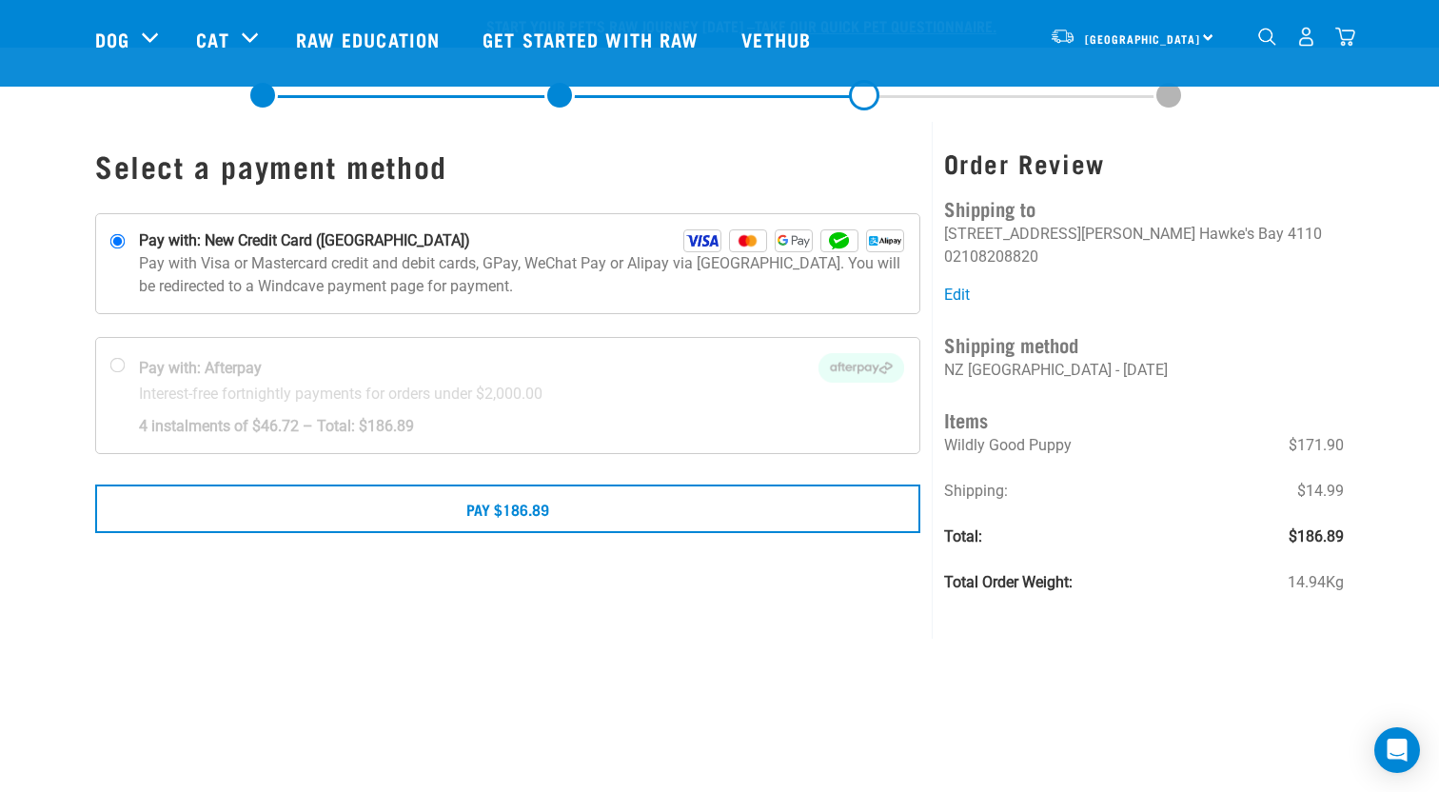
scroll to position [114, 0]
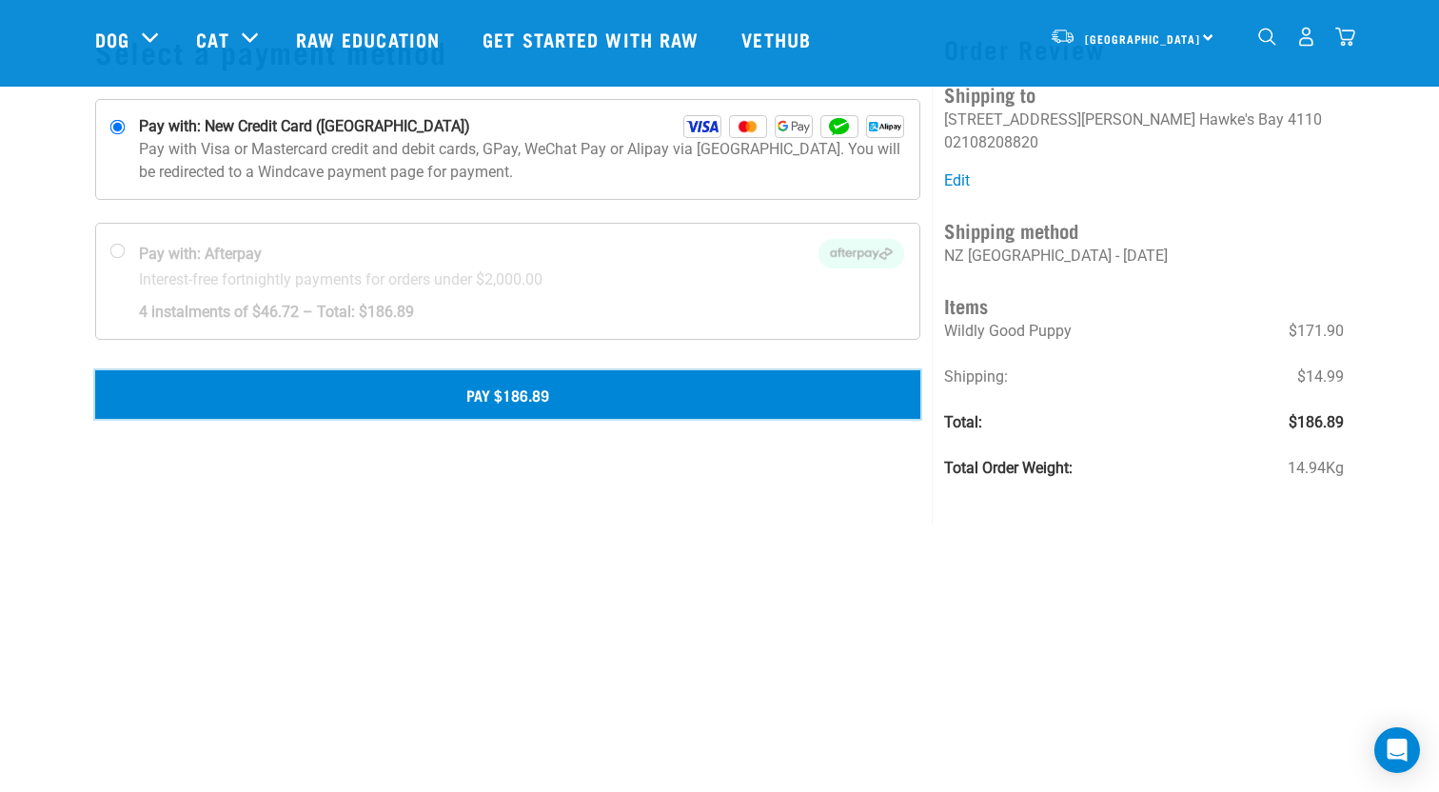
click at [523, 397] on button "Pay $186.89" at bounding box center [507, 394] width 825 height 48
